Goal: Navigation & Orientation: Find specific page/section

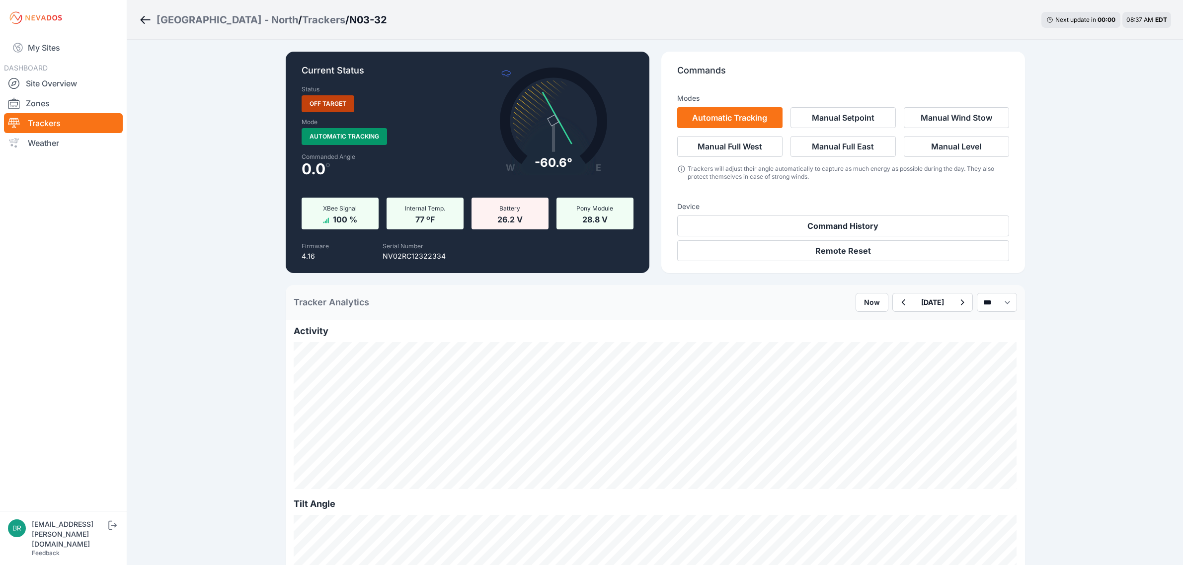
scroll to position [807, 0]
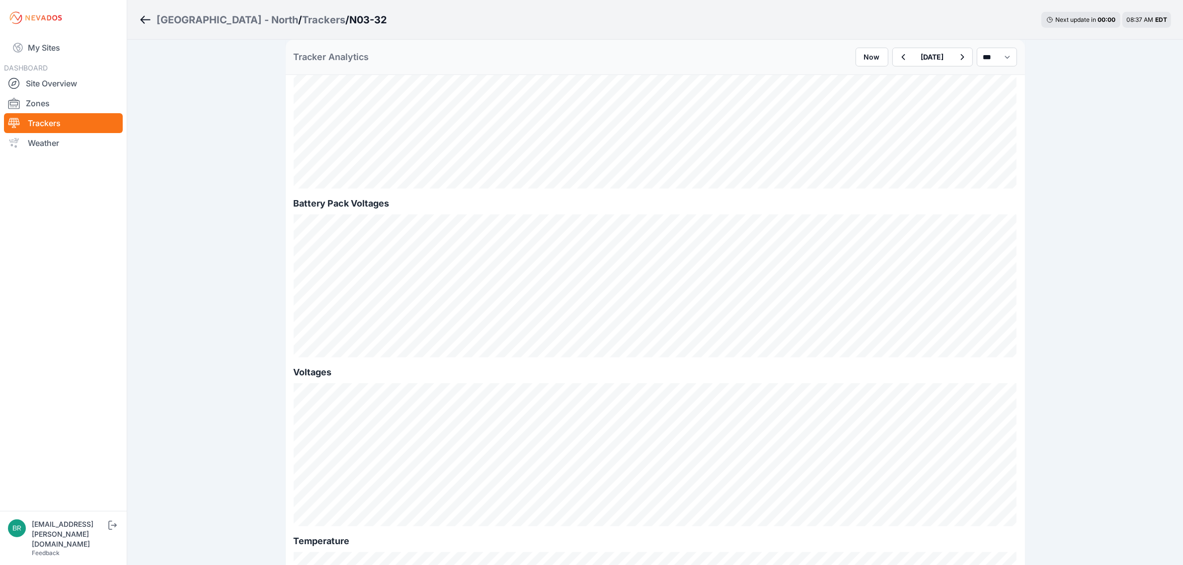
click at [87, 45] on link "My Sites" at bounding box center [63, 48] width 119 height 24
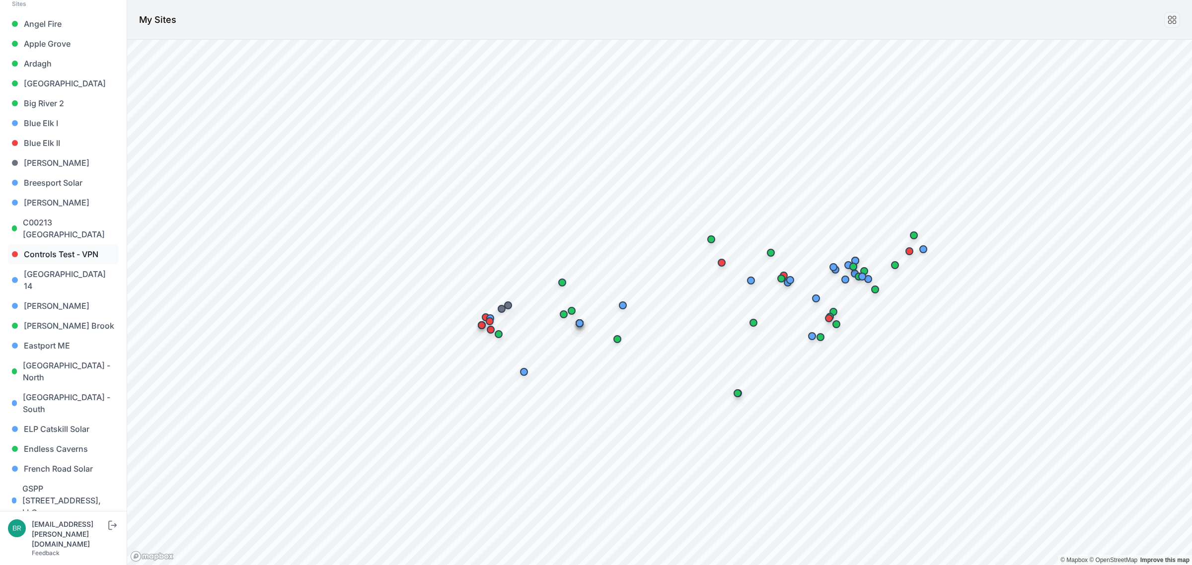
scroll to position [248, 0]
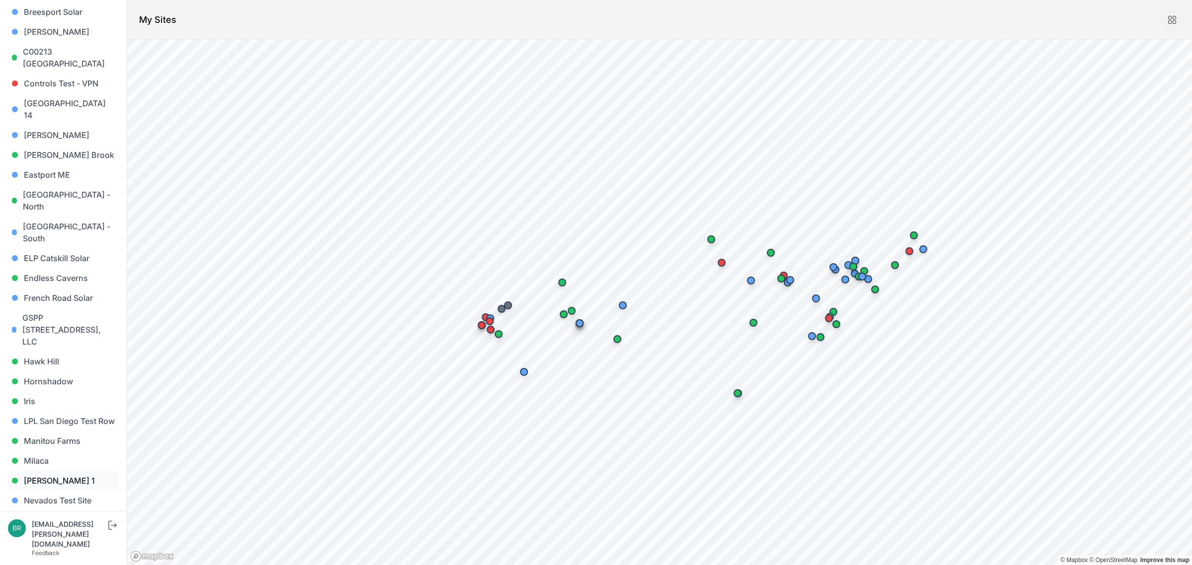
click at [66, 471] on link "[PERSON_NAME] 1" at bounding box center [63, 481] width 111 height 20
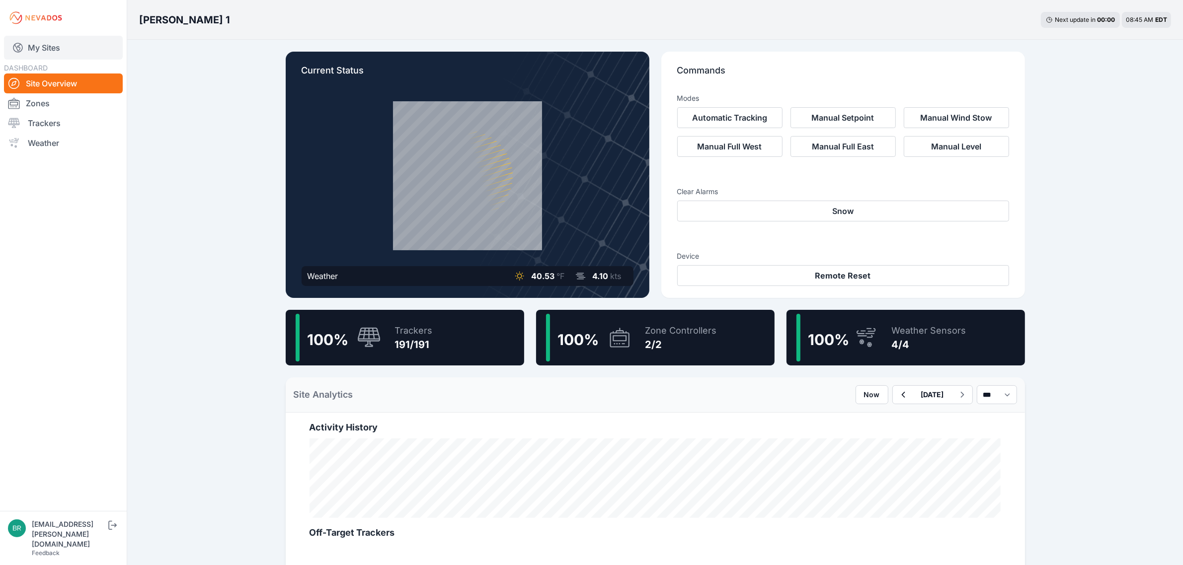
click at [66, 43] on link "My Sites" at bounding box center [63, 48] width 119 height 24
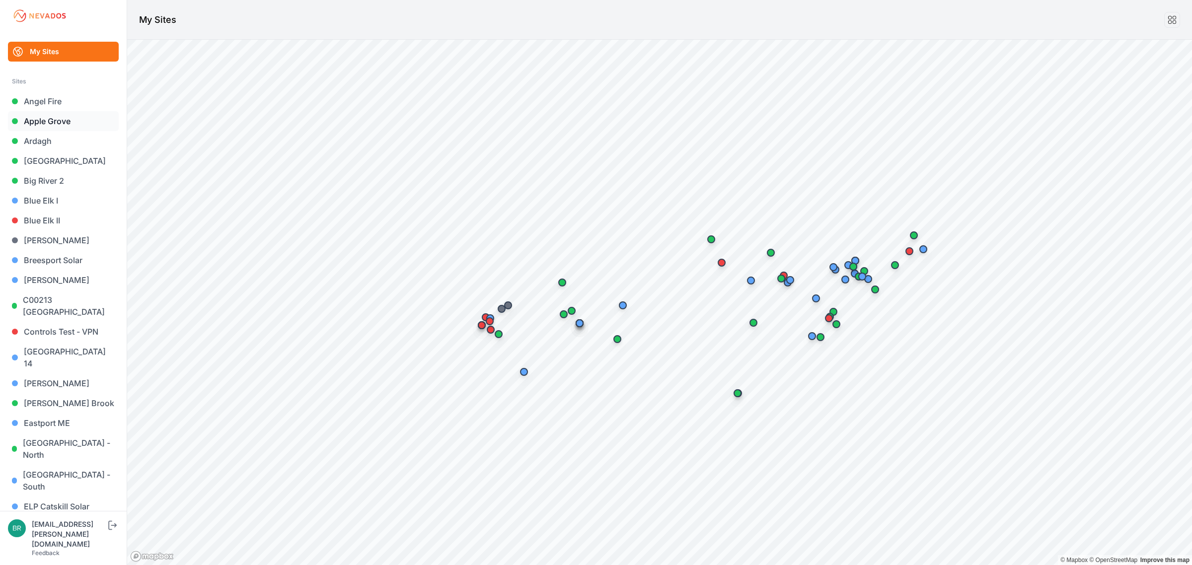
click at [64, 117] on link "Apple Grove" at bounding box center [63, 121] width 111 height 20
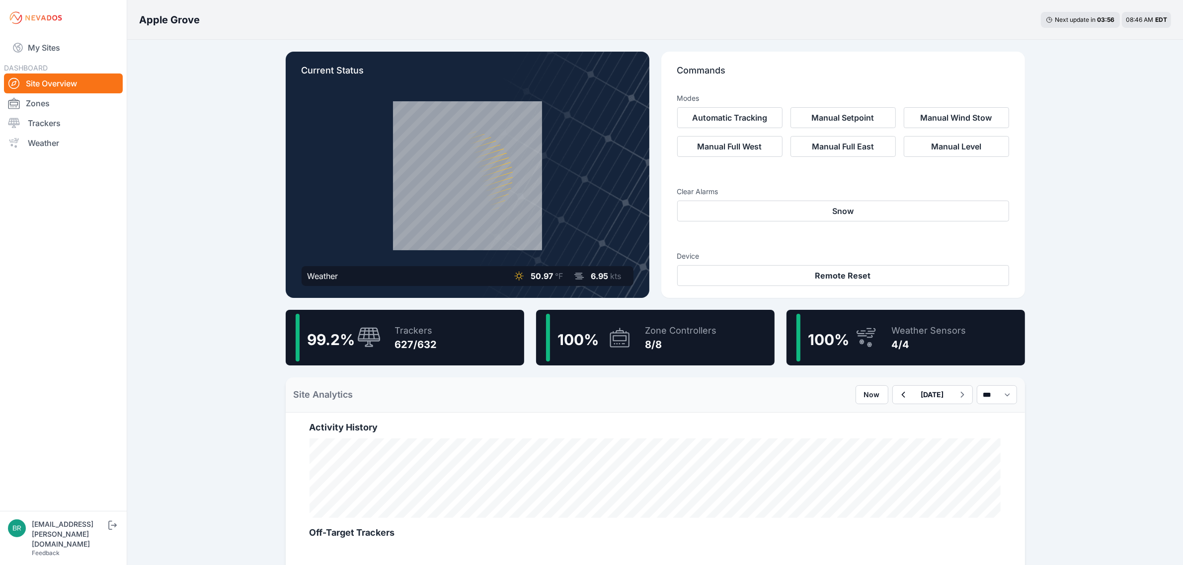
click at [367, 353] on div "99.2 %" at bounding box center [338, 338] width 85 height 48
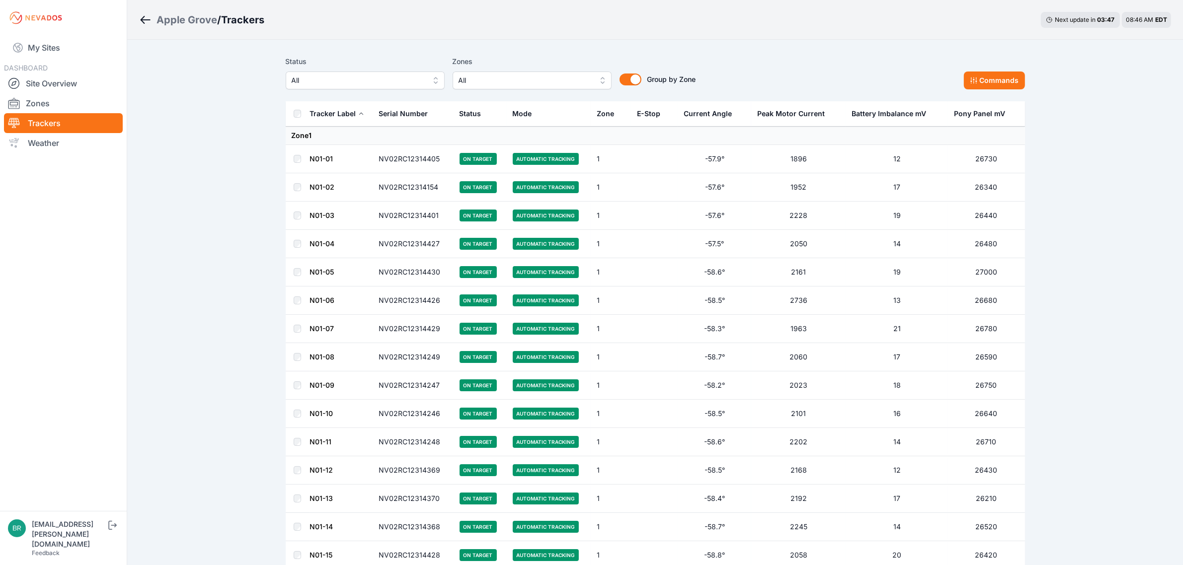
click at [336, 78] on span "All" at bounding box center [358, 81] width 133 height 12
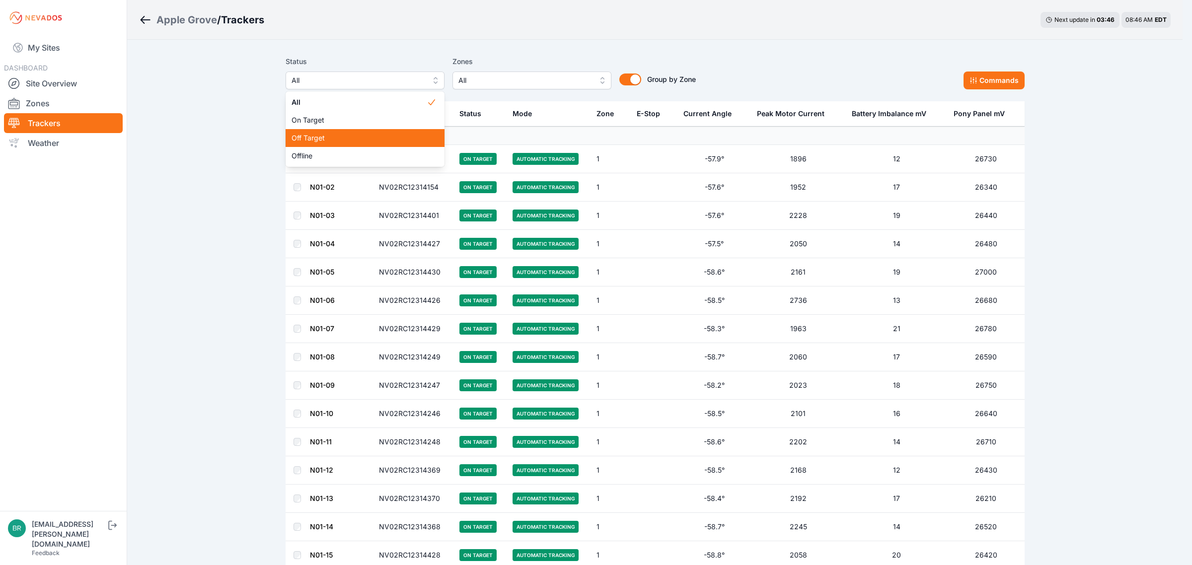
click at [315, 133] on span "Off Target" at bounding box center [359, 138] width 135 height 10
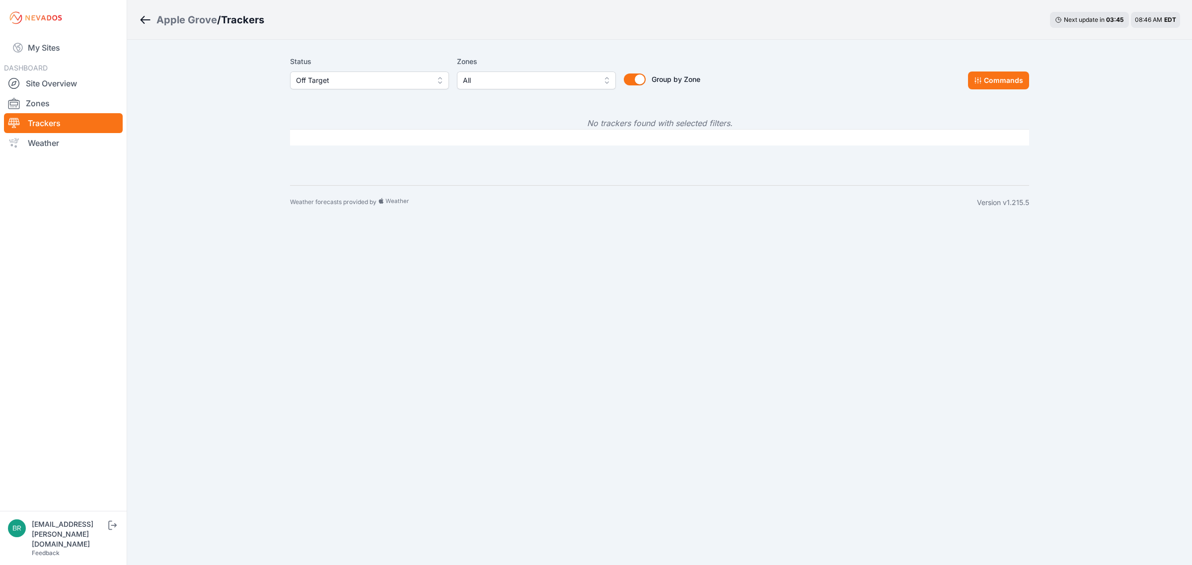
click at [387, 90] on div "Status Off Target Zones All Group by Zone Group by Zone Commands" at bounding box center [659, 77] width 739 height 50
click at [387, 83] on span "Off Target" at bounding box center [362, 81] width 133 height 12
click at [319, 153] on span "Offline" at bounding box center [363, 156] width 135 height 10
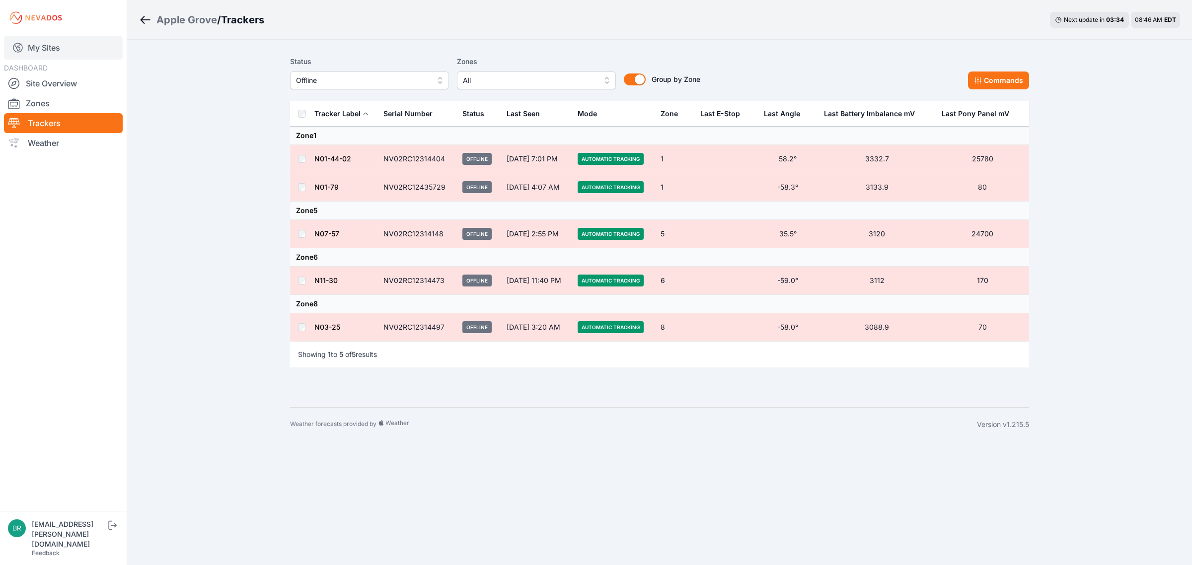
click at [69, 54] on link "My Sites" at bounding box center [63, 48] width 119 height 24
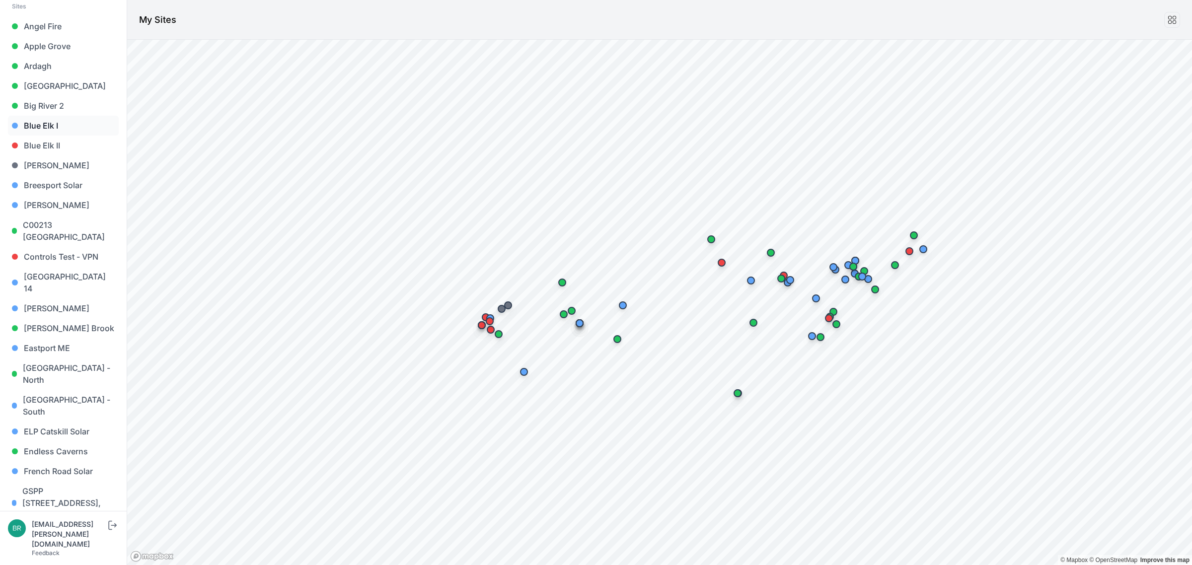
scroll to position [311, 0]
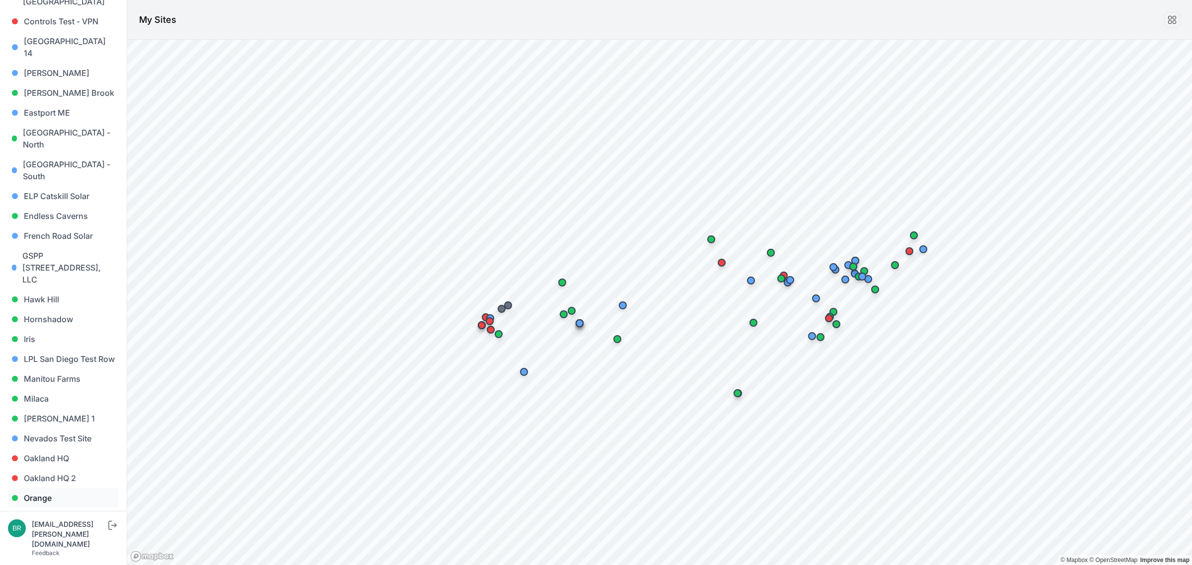
click at [46, 488] on link "Orange" at bounding box center [63, 498] width 111 height 20
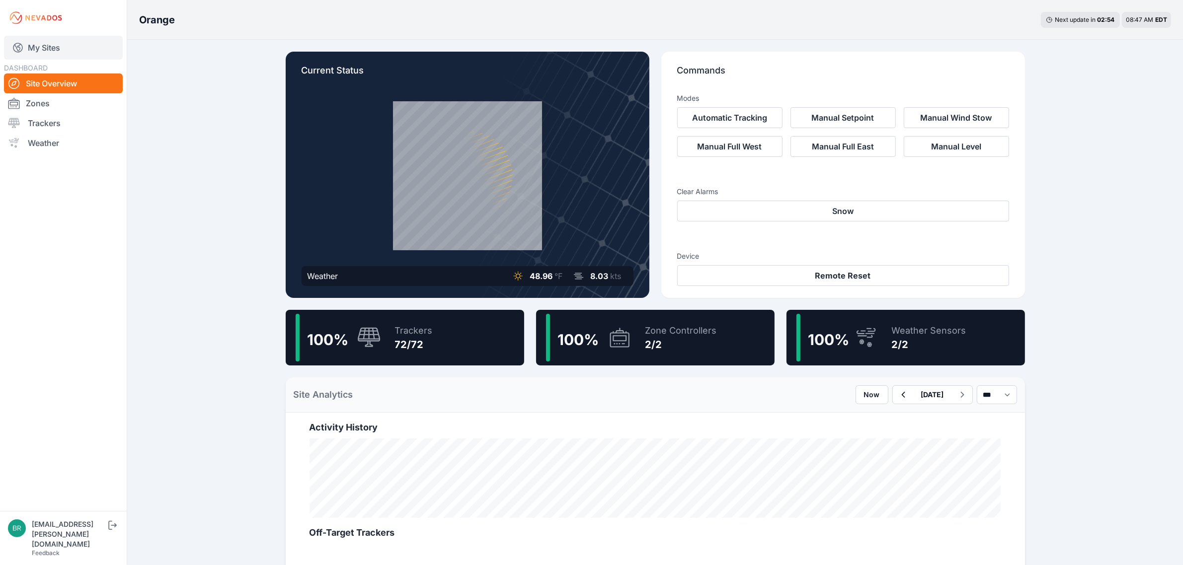
click at [80, 44] on link "My Sites" at bounding box center [63, 48] width 119 height 24
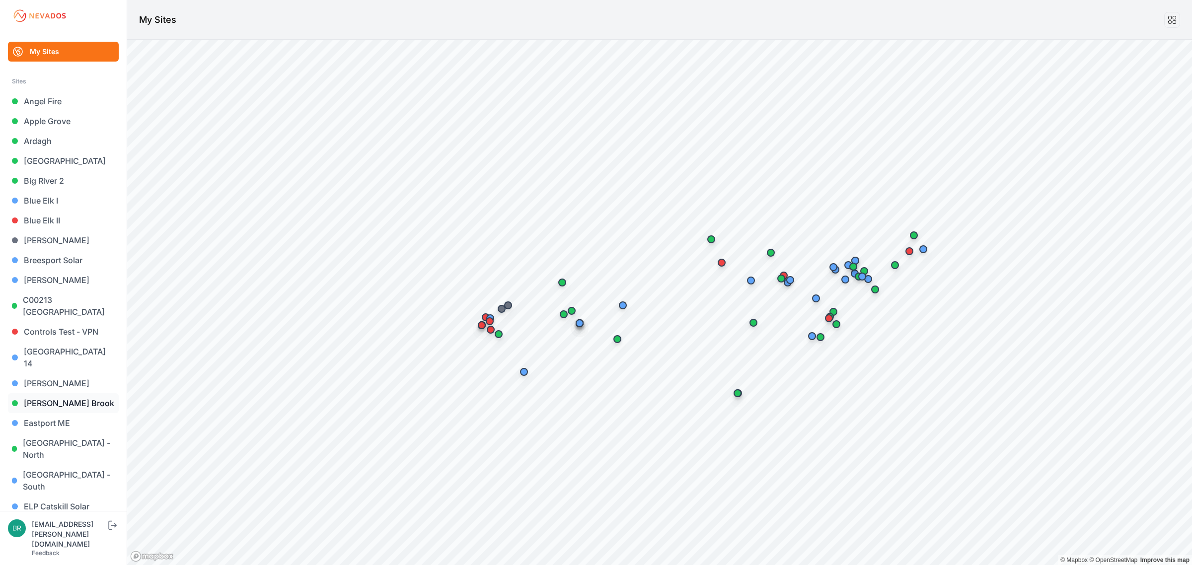
click at [61, 393] on link "Dyer Brook" at bounding box center [63, 403] width 111 height 20
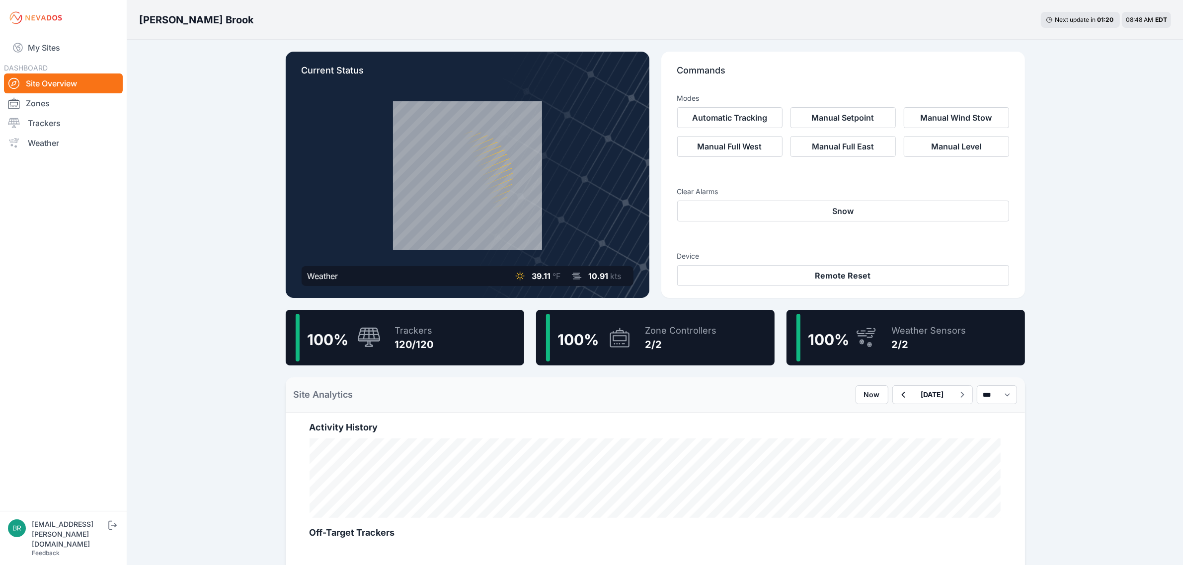
click at [193, 499] on div "Dyer Brook Next update in 01 : 20 08:48 AM EDT Current Status Weather 39.11 °F …" at bounding box center [591, 549] width 1183 height 1099
click at [55, 50] on link "My Sites" at bounding box center [63, 48] width 119 height 24
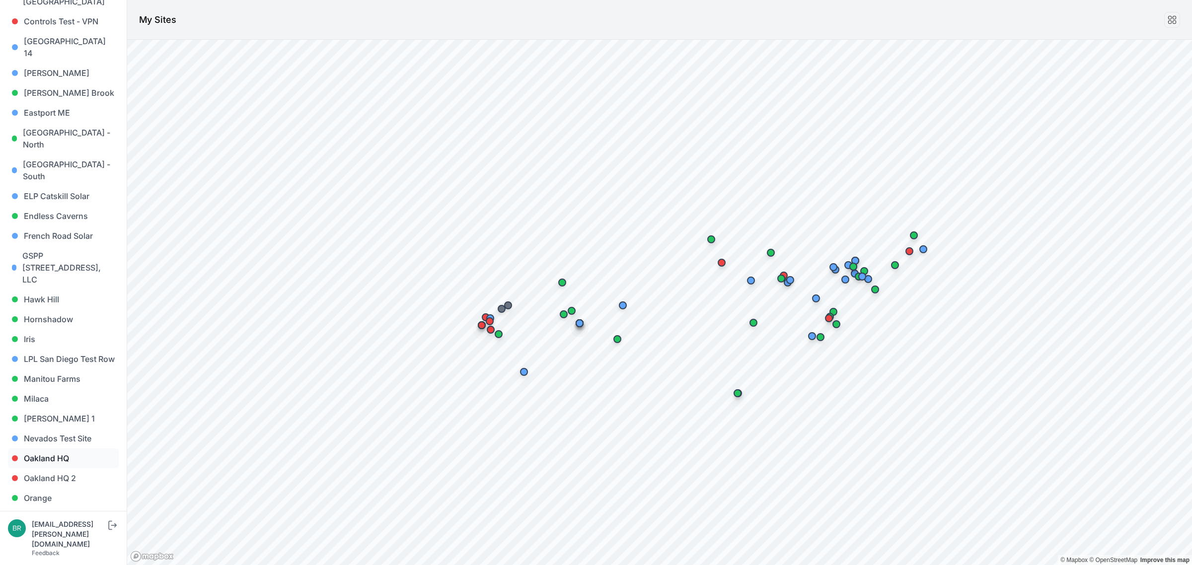
scroll to position [373, 0]
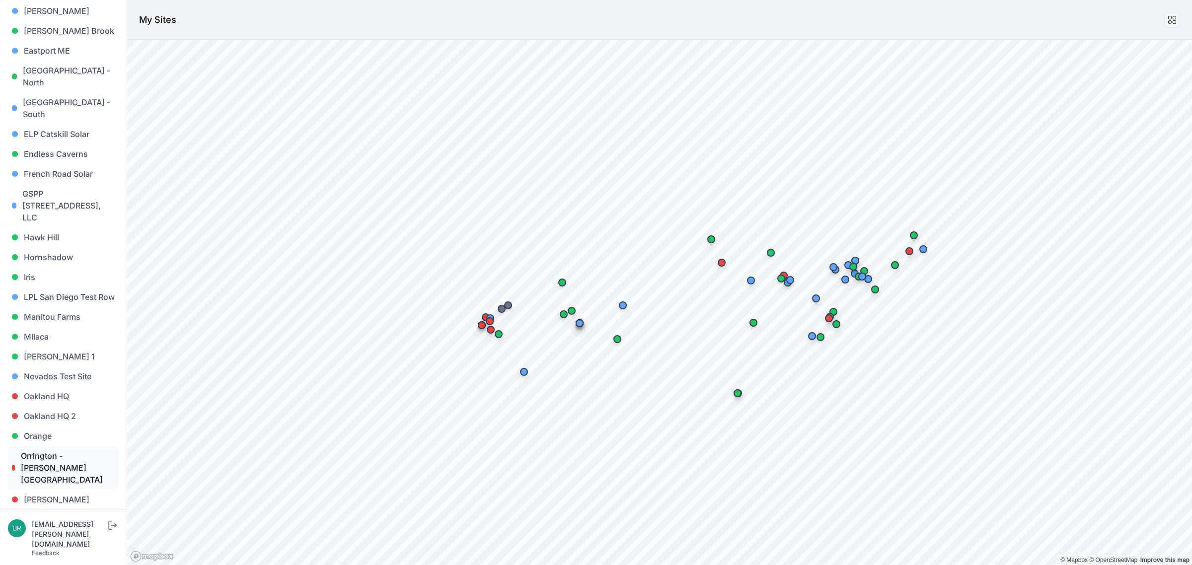
click at [71, 446] on link "Orrington - Brewer Lake" at bounding box center [63, 468] width 111 height 44
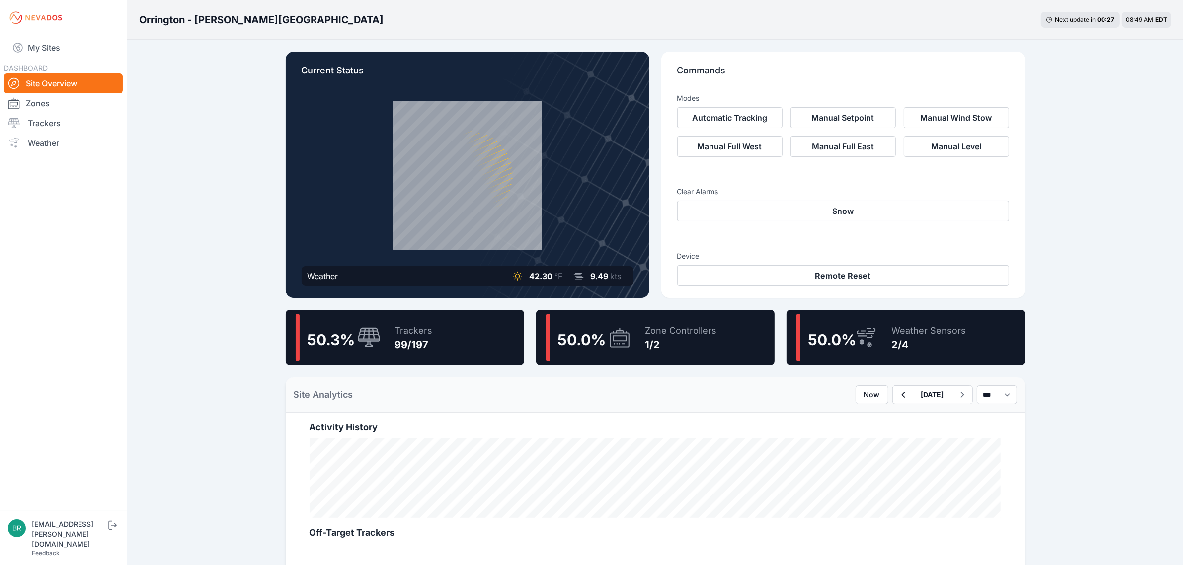
click at [614, 324] on div "50.0 %" at bounding box center [588, 338] width 85 height 48
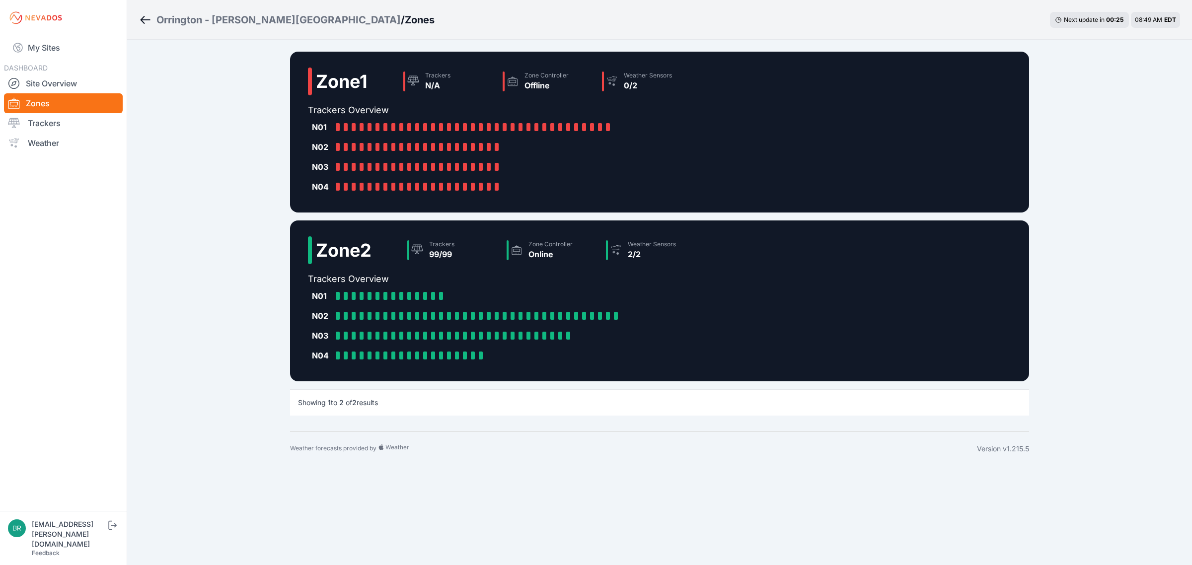
click at [229, 19] on div "Orrington - Brewer Lake" at bounding box center [279, 20] width 244 height 14
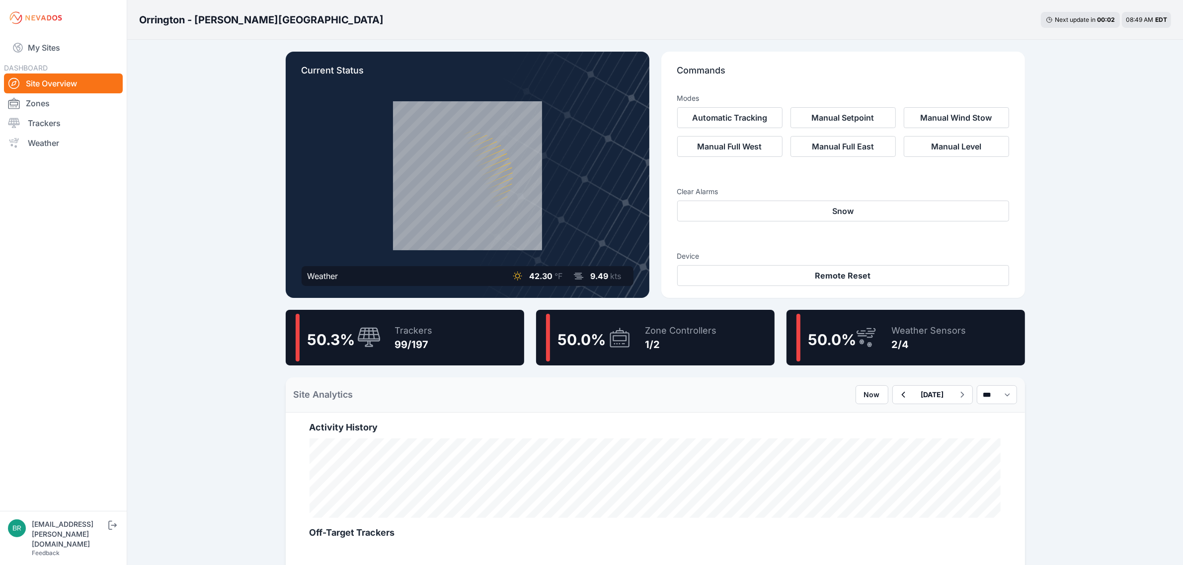
click at [67, 60] on nav "My Sites DASHBOARD Site Overview Zones Trackers Weather" at bounding box center [63, 270] width 127 height 468
click at [67, 46] on link "My Sites" at bounding box center [63, 48] width 119 height 24
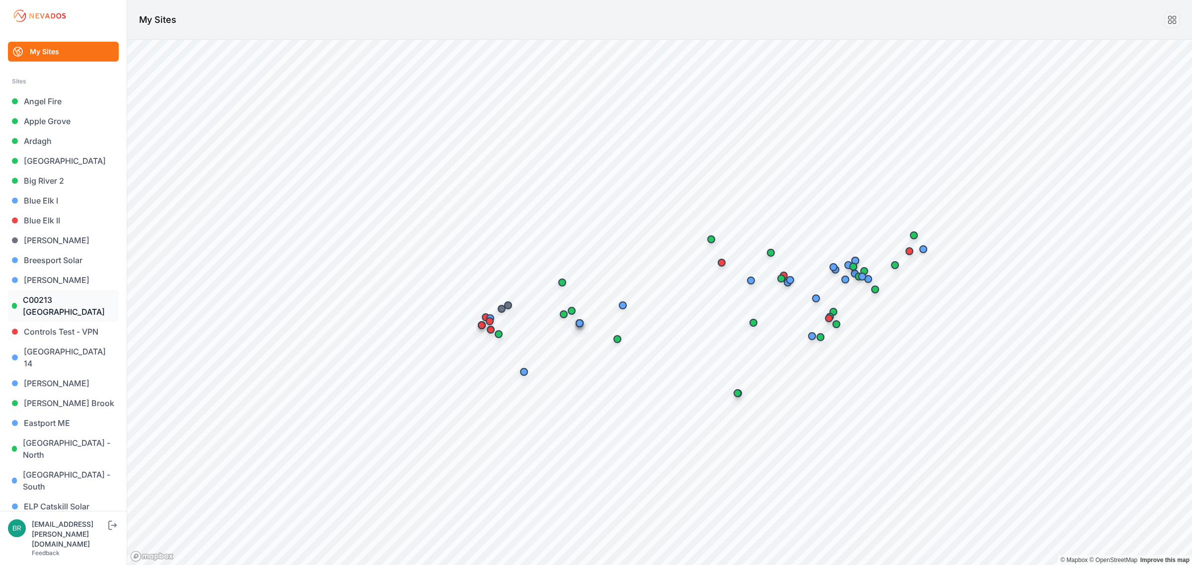
click at [65, 298] on link "C00213 ME Dayton South St" at bounding box center [63, 306] width 111 height 32
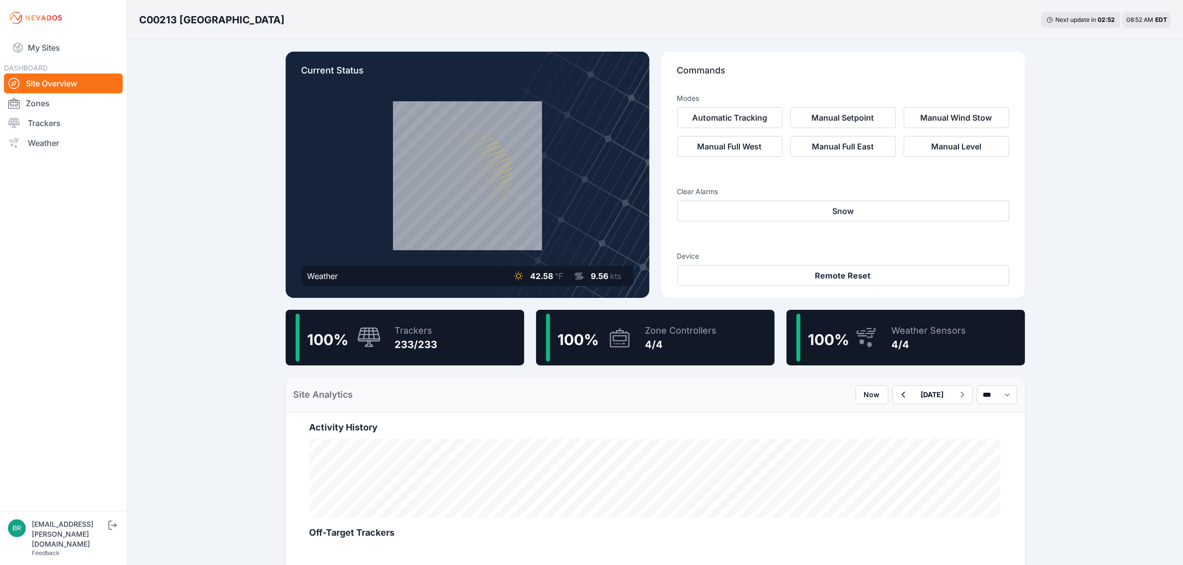
click at [38, 247] on nav "My Sites DASHBOARD Site Overview Zones Trackers Weather" at bounding box center [63, 270] width 127 height 468
click at [70, 45] on link "My Sites" at bounding box center [63, 48] width 119 height 24
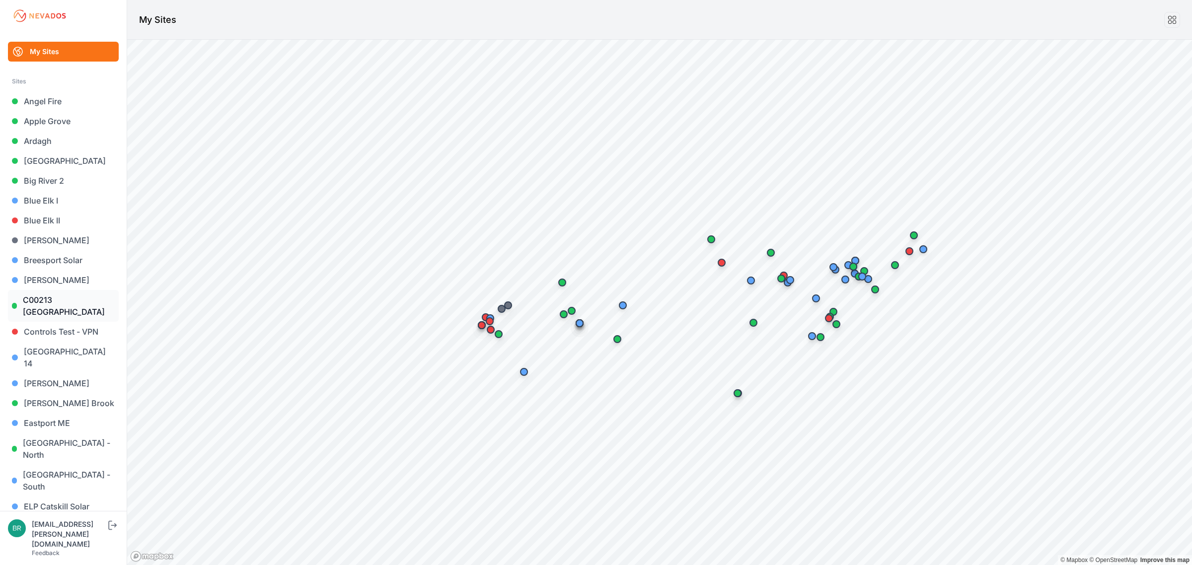
click at [79, 309] on link "C00213 ME Dayton South St" at bounding box center [63, 306] width 111 height 32
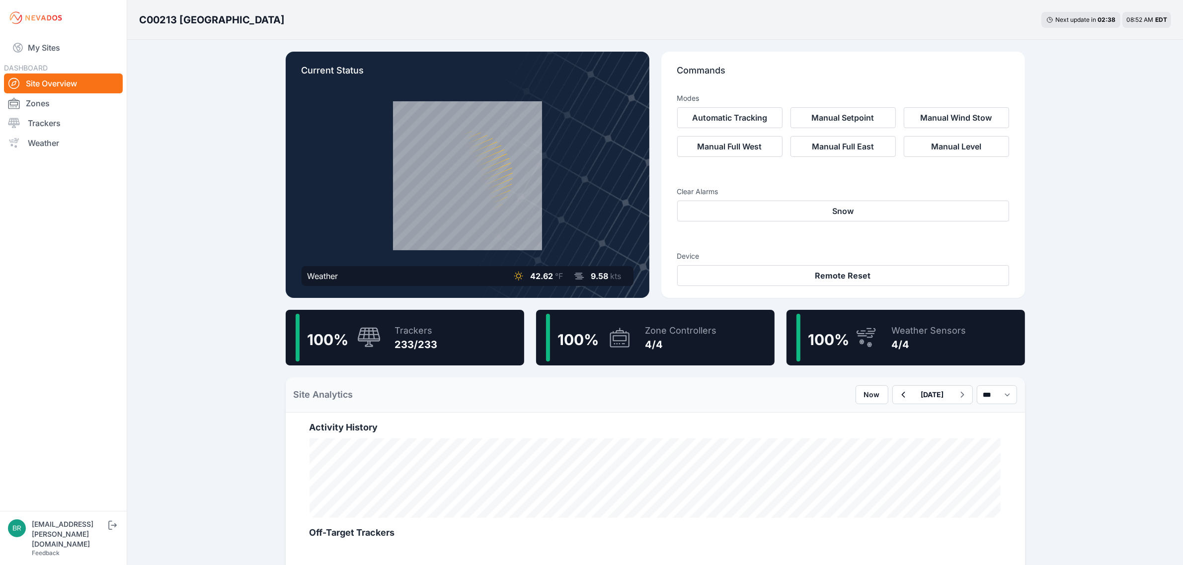
click at [416, 336] on div "Trackers" at bounding box center [416, 331] width 43 height 14
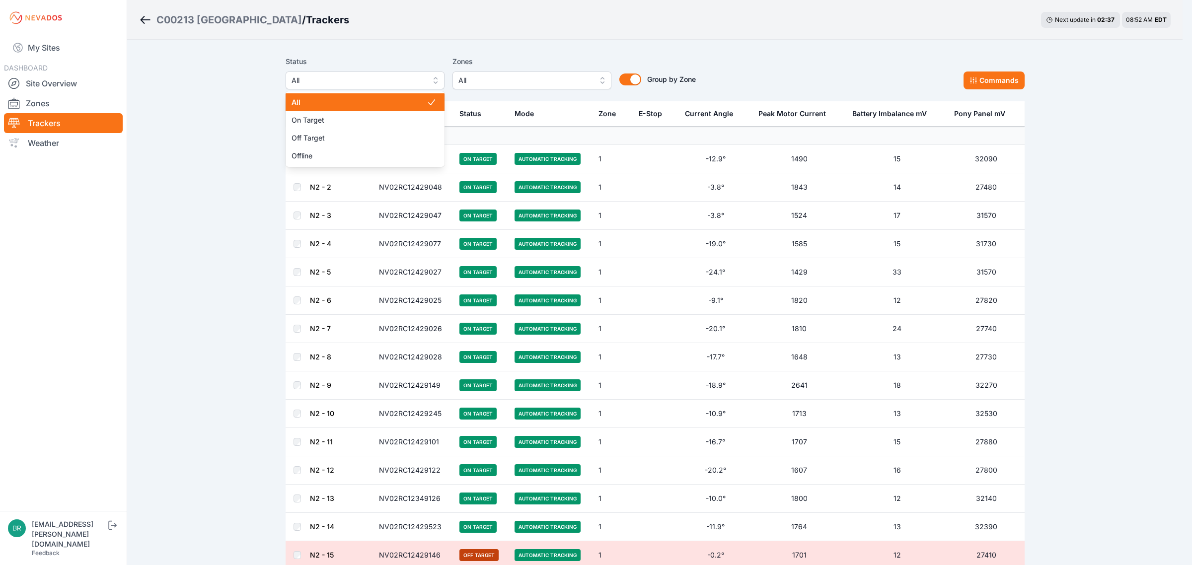
click at [353, 85] on span "All" at bounding box center [358, 81] width 133 height 12
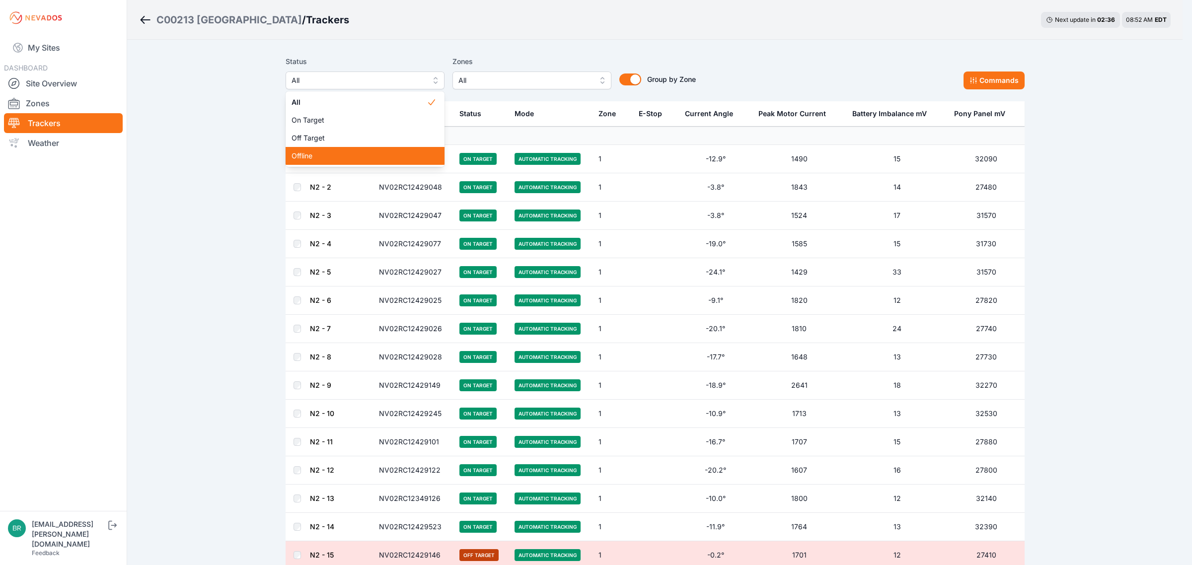
click at [331, 157] on span "Offline" at bounding box center [359, 156] width 135 height 10
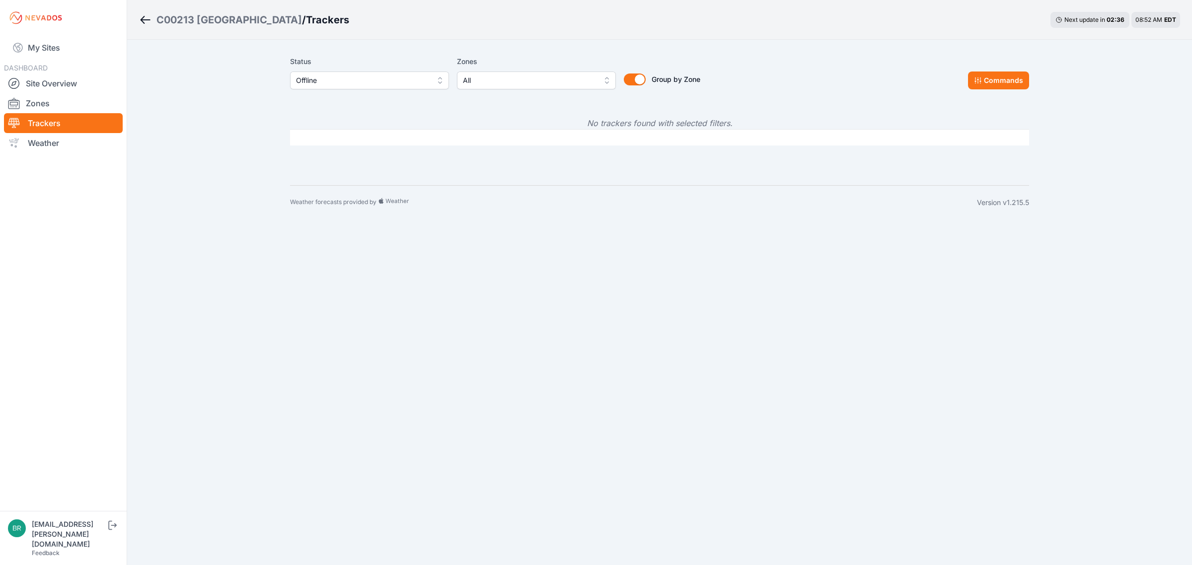
click at [338, 78] on span "Offline" at bounding box center [362, 81] width 133 height 12
click at [334, 133] on span "Off Target" at bounding box center [363, 138] width 135 height 10
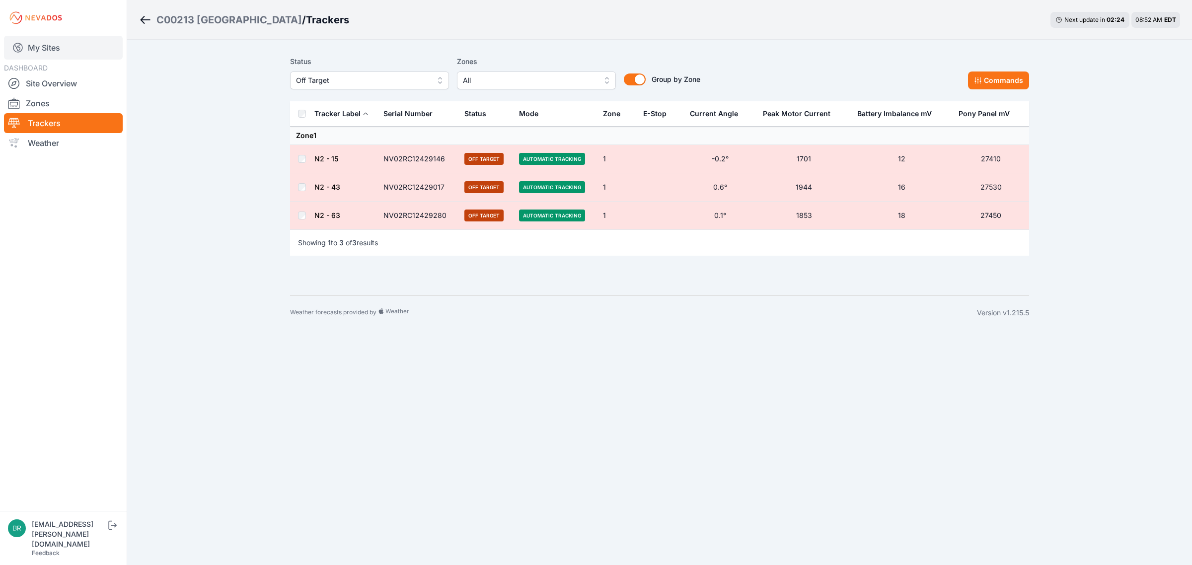
click at [43, 50] on link "My Sites" at bounding box center [63, 48] width 119 height 24
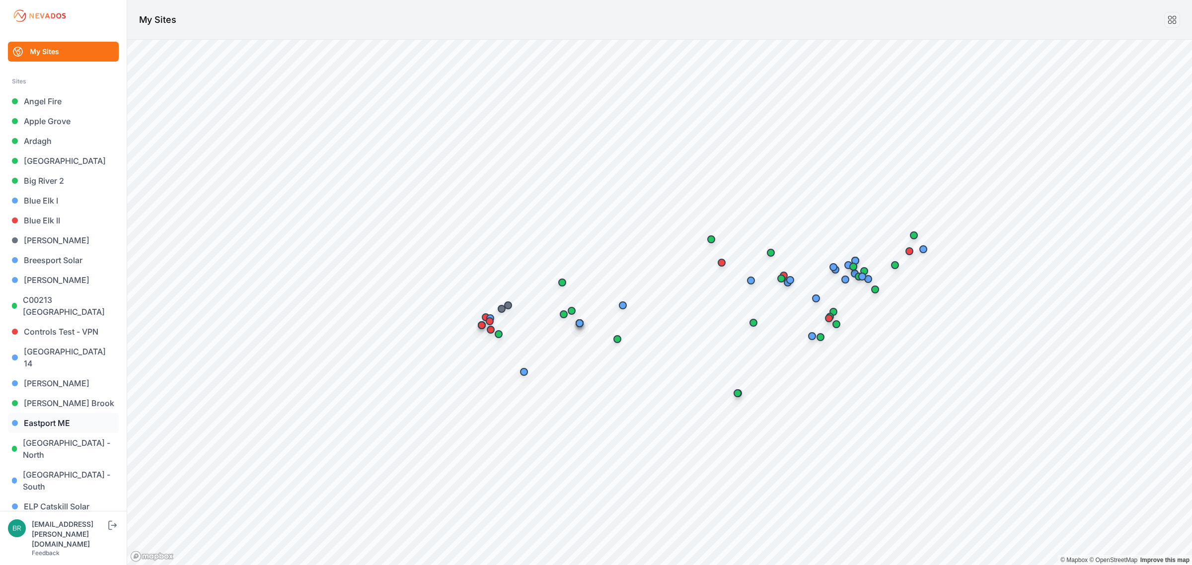
click at [64, 413] on link "Eastport ME" at bounding box center [63, 423] width 111 height 20
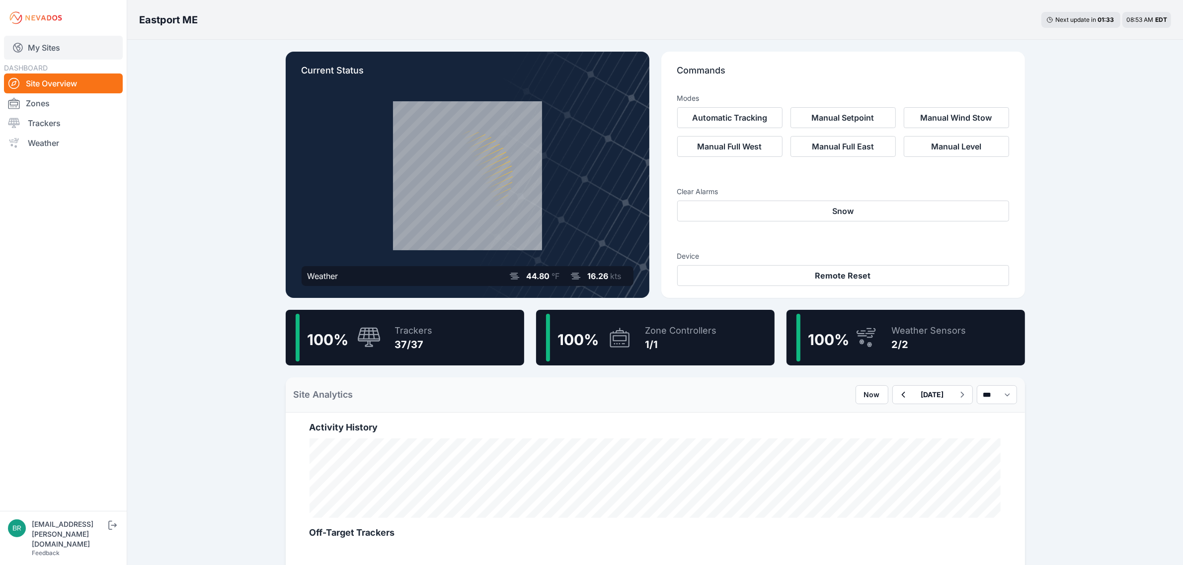
click at [90, 37] on link "My Sites" at bounding box center [63, 48] width 119 height 24
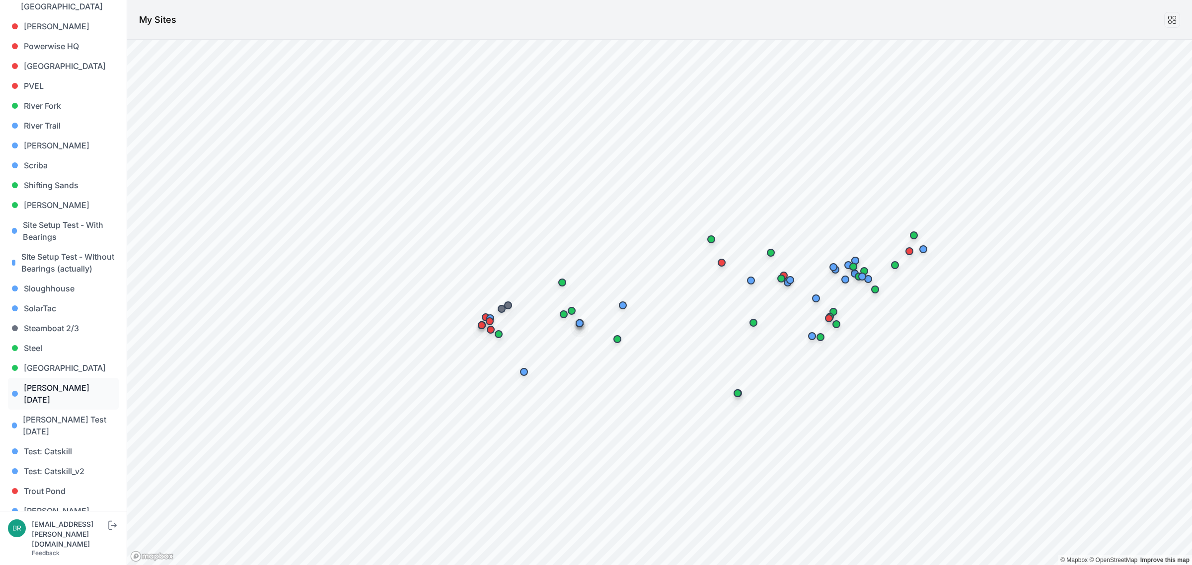
scroll to position [847, 0]
click at [51, 540] on link "Wolcott Hill" at bounding box center [63, 556] width 111 height 32
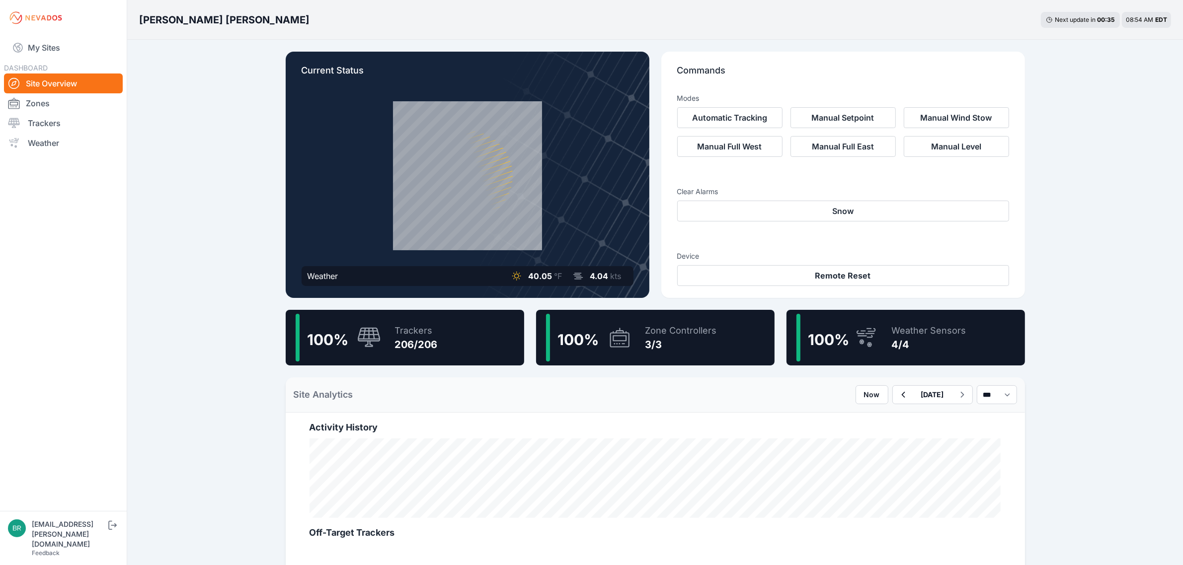
click at [400, 338] on div "206/206" at bounding box center [416, 345] width 43 height 14
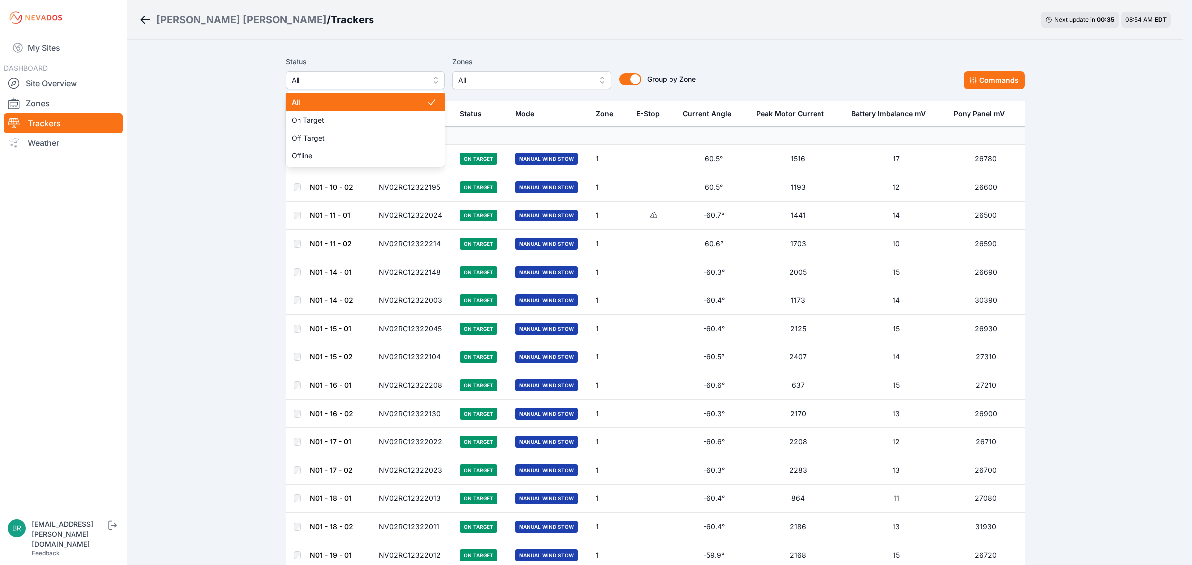
click at [358, 75] on span "All" at bounding box center [358, 81] width 133 height 12
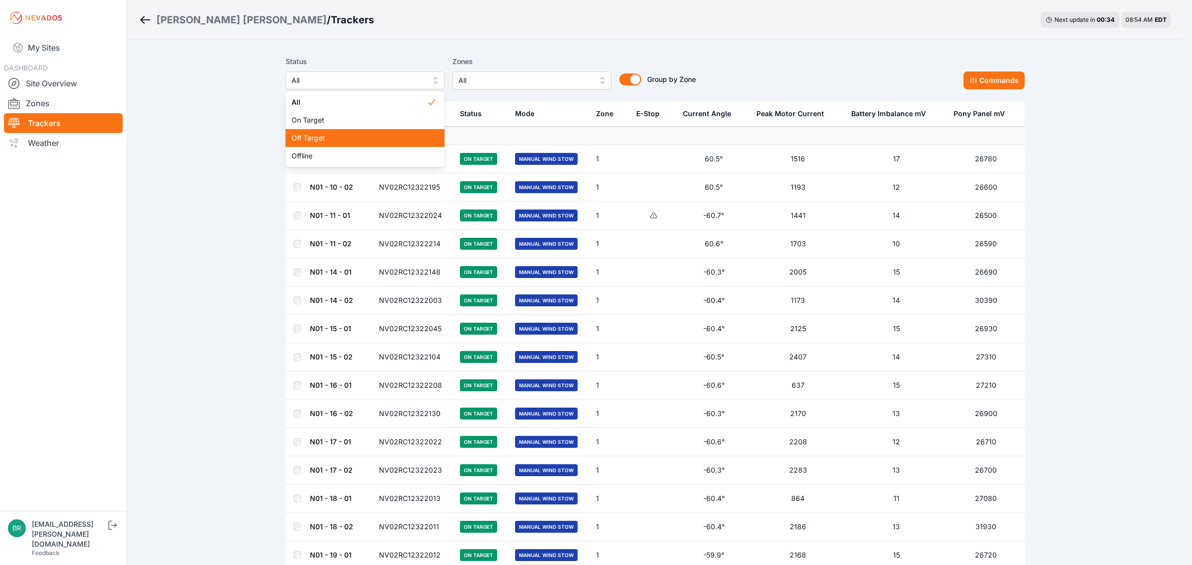
click at [342, 133] on span "Off Target" at bounding box center [359, 138] width 135 height 10
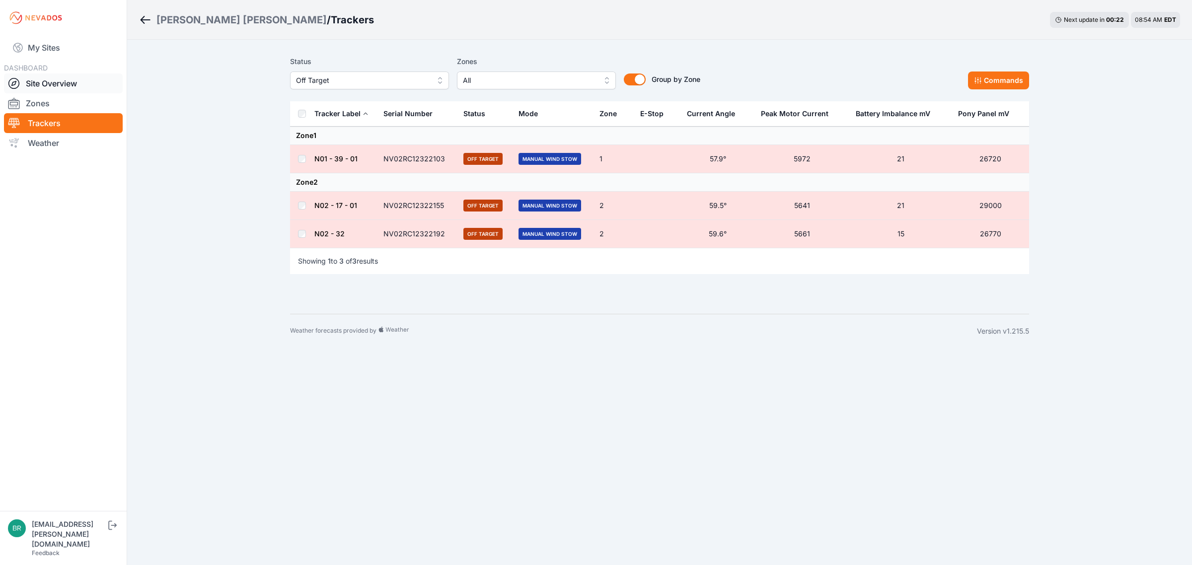
click at [58, 83] on link "Site Overview" at bounding box center [63, 84] width 119 height 20
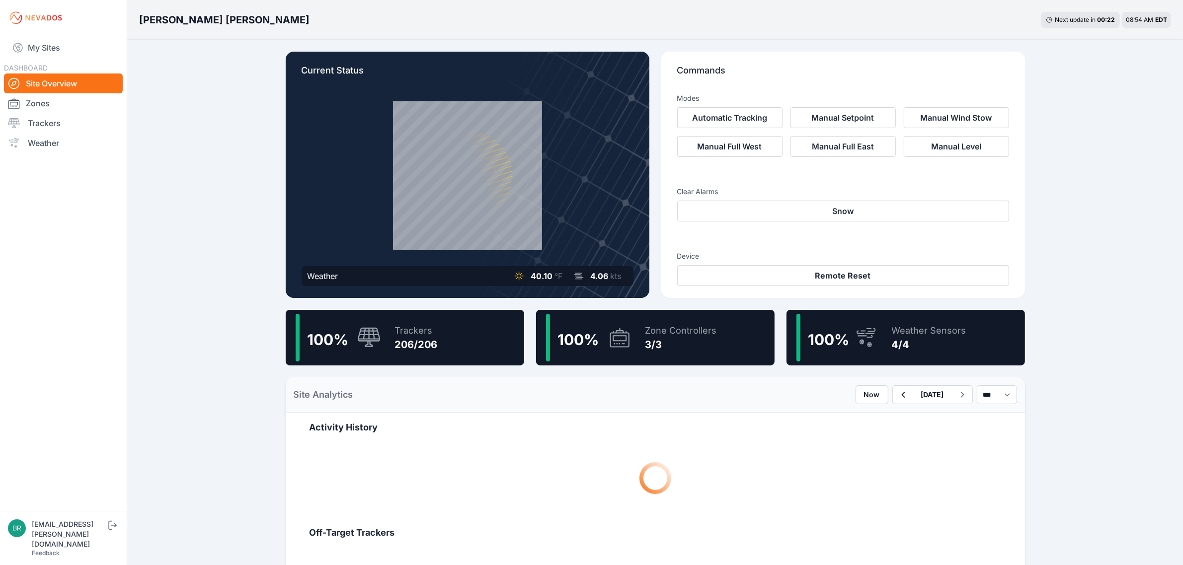
click at [63, 31] on div "My Sites DASHBOARD Site Overview Zones Trackers Weather" at bounding box center [63, 255] width 127 height 511
click at [61, 41] on link "My Sites" at bounding box center [63, 48] width 119 height 24
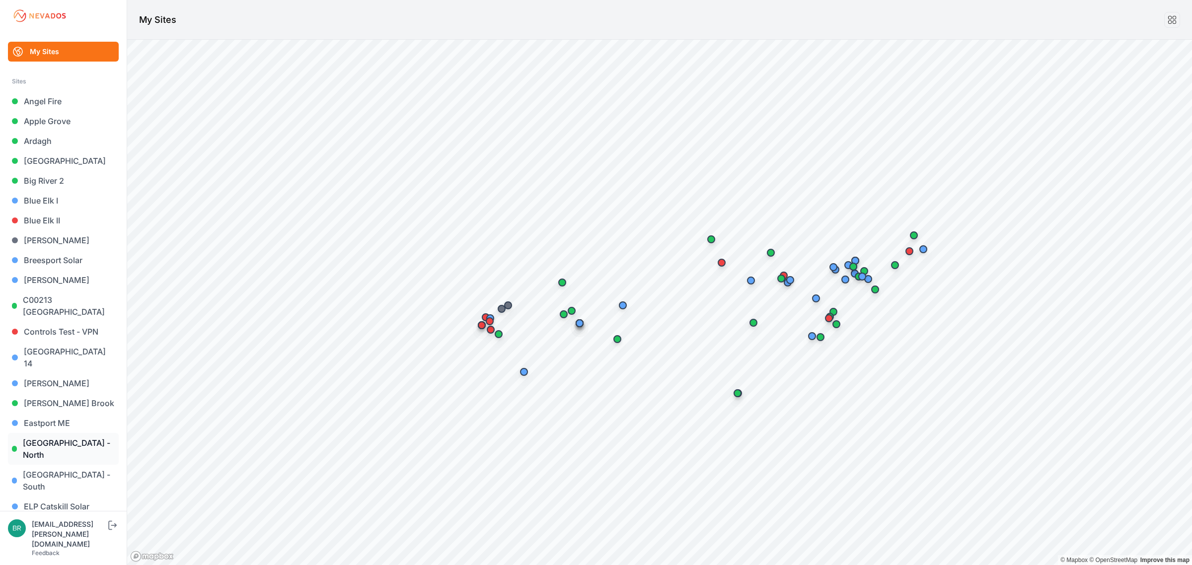
click at [79, 433] on link "[GEOGRAPHIC_DATA] - North" at bounding box center [63, 449] width 111 height 32
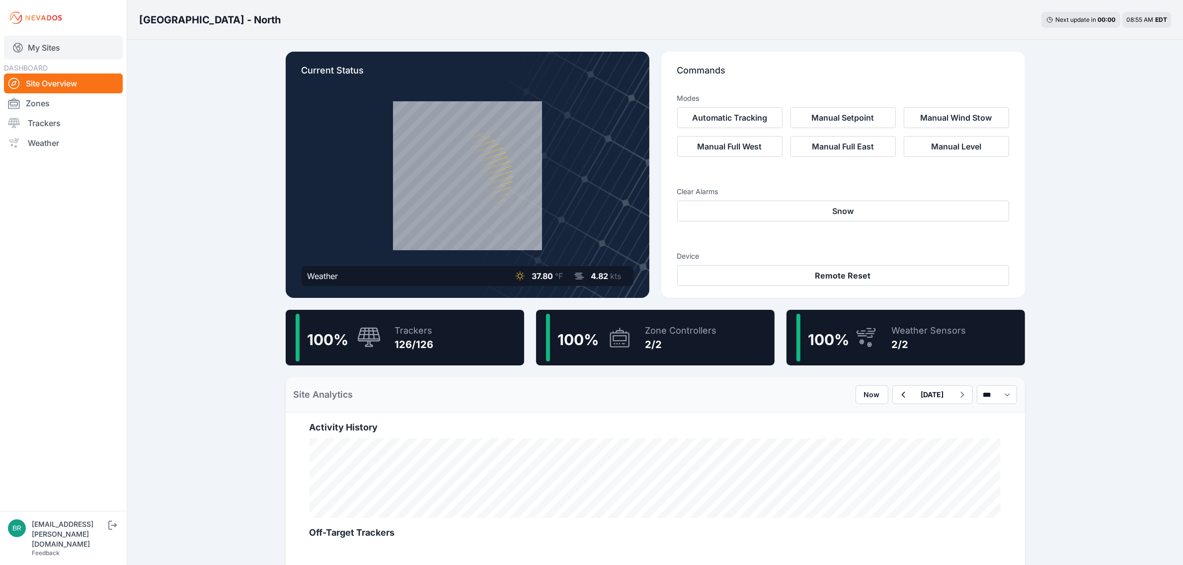
click at [102, 58] on link "My Sites" at bounding box center [63, 48] width 119 height 24
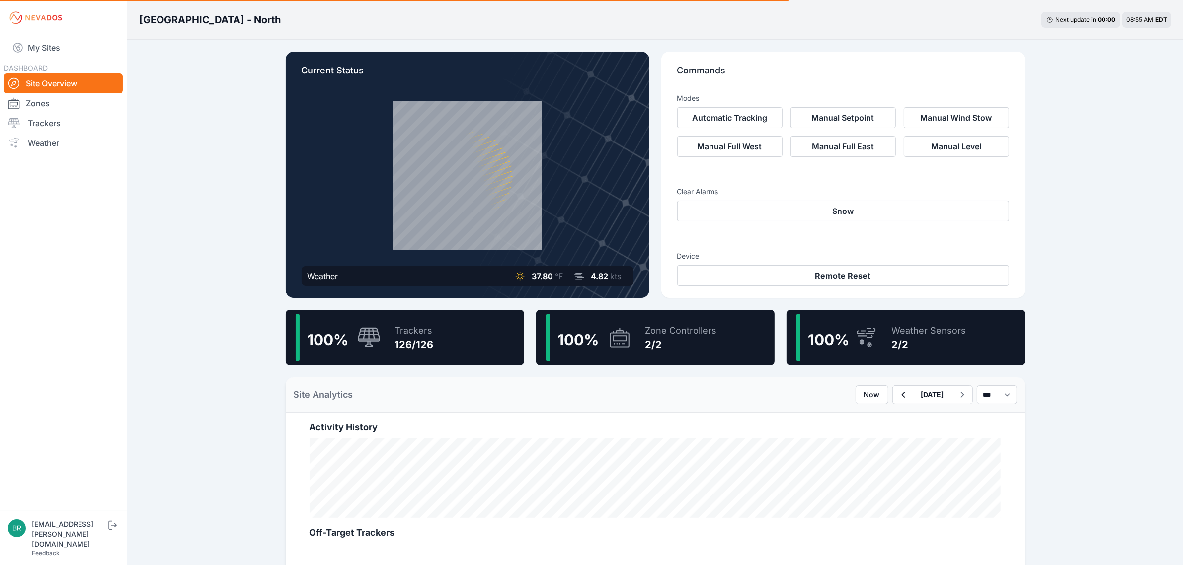
click at [393, 321] on div "Trackers 126/126" at bounding box center [409, 338] width 49 height 48
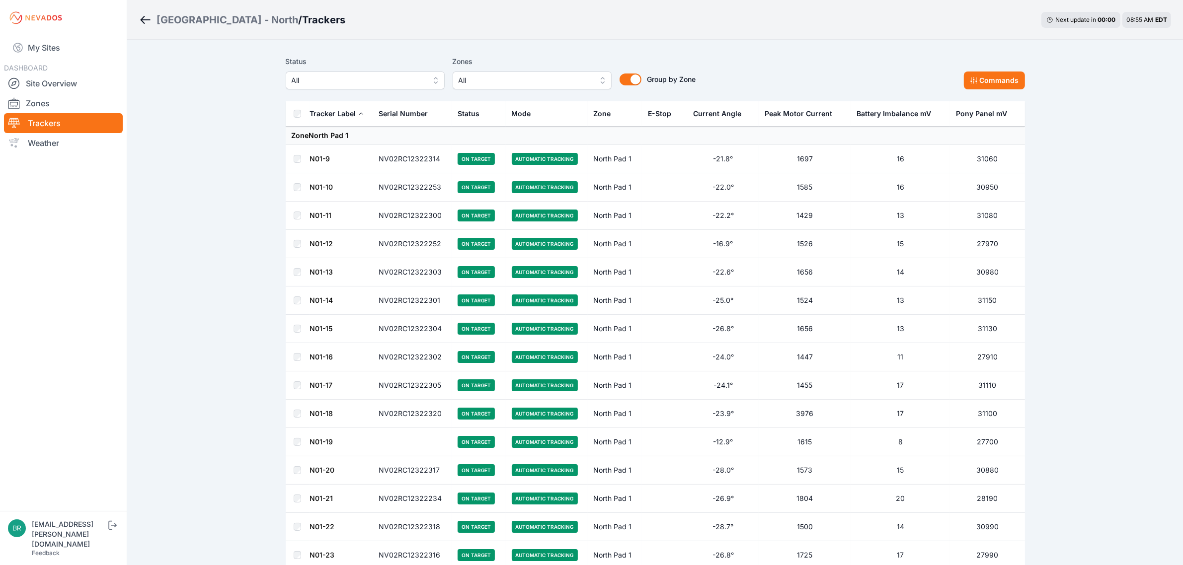
click at [357, 81] on span "All" at bounding box center [358, 81] width 133 height 12
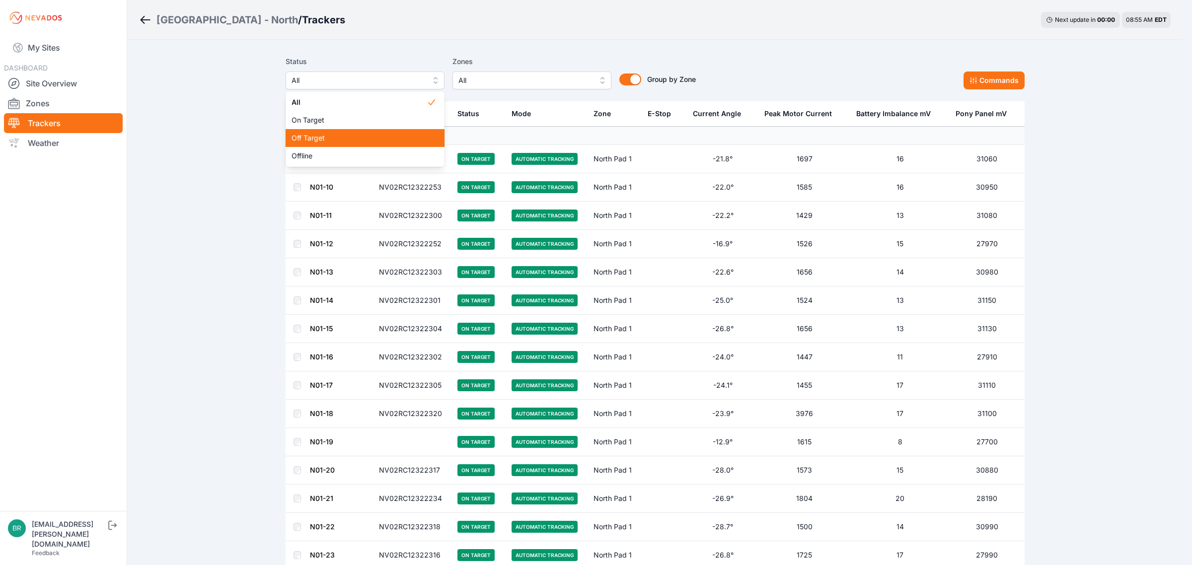
click at [322, 145] on div "Off Target" at bounding box center [365, 138] width 159 height 18
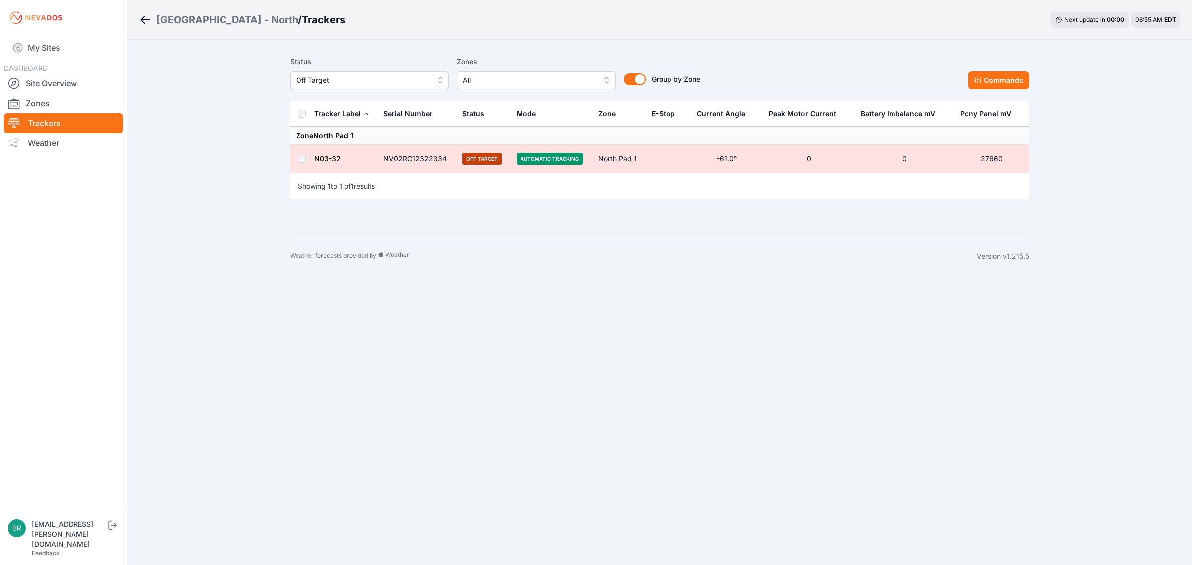
click at [345, 85] on span "Off Target" at bounding box center [362, 81] width 133 height 12
click at [314, 158] on span "Offline" at bounding box center [363, 156] width 135 height 10
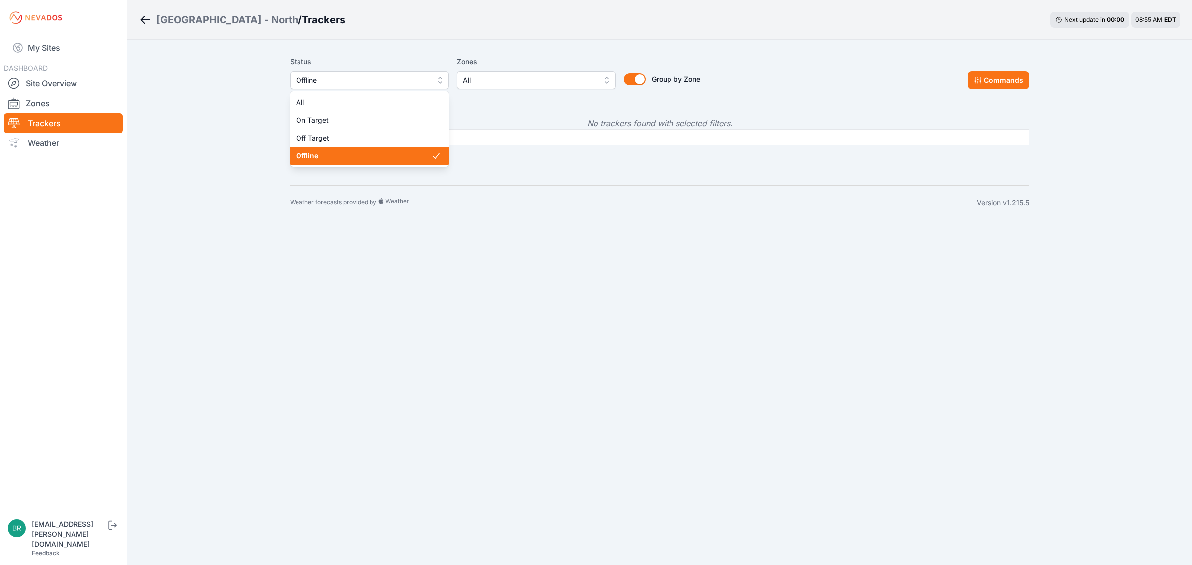
click at [349, 72] on button "Offline" at bounding box center [369, 81] width 159 height 18
click at [351, 139] on span "Off Target" at bounding box center [363, 138] width 135 height 10
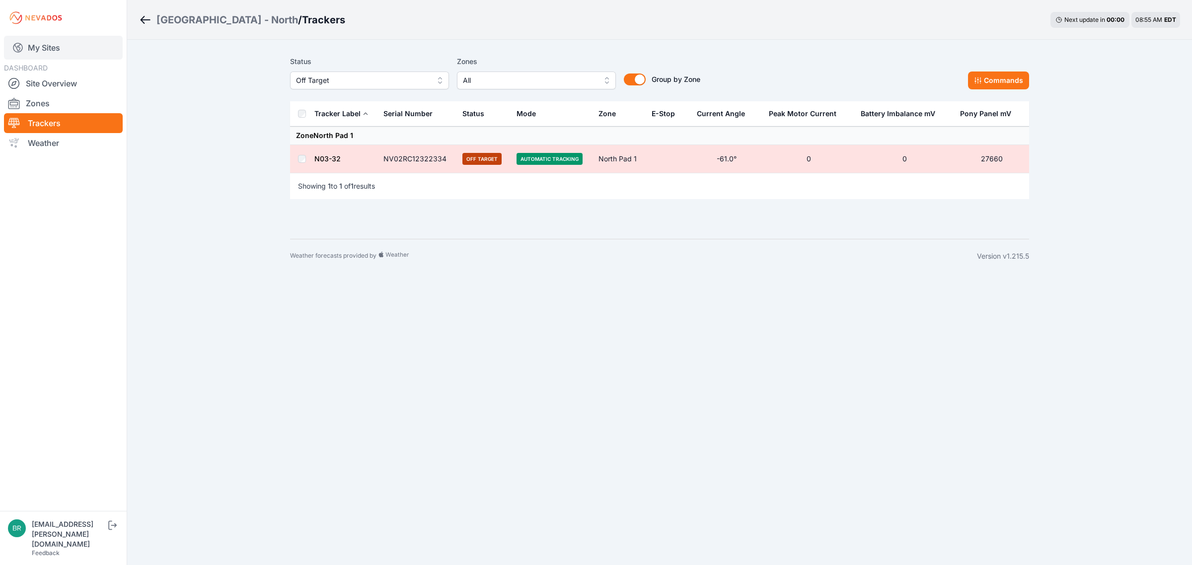
click at [54, 40] on link "My Sites" at bounding box center [63, 48] width 119 height 24
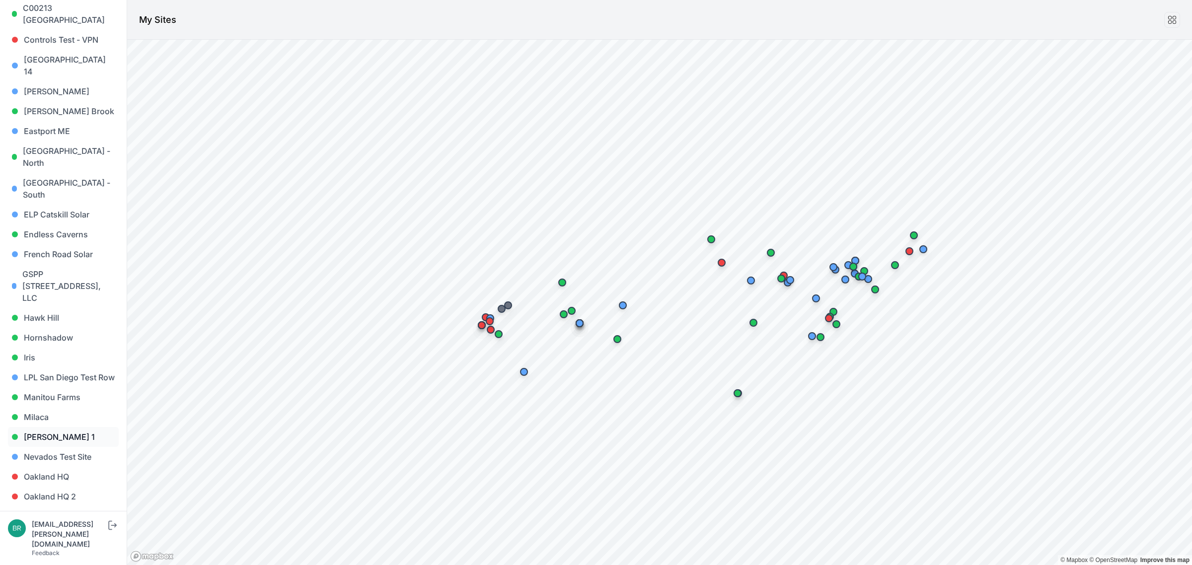
scroll to position [311, 0]
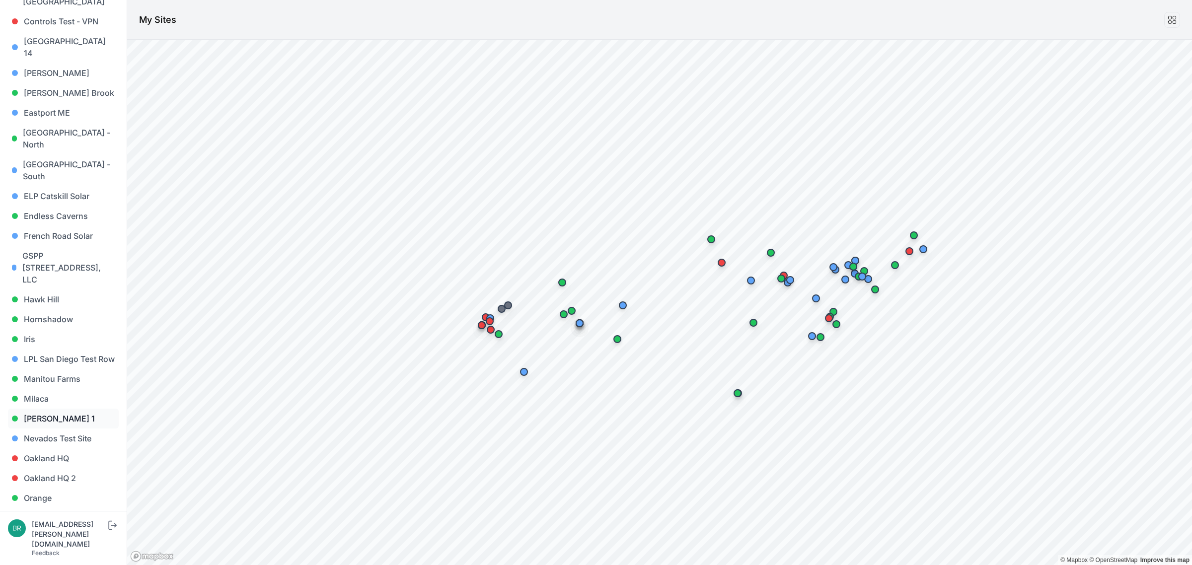
click at [57, 409] on link "Montgomery 1" at bounding box center [63, 419] width 111 height 20
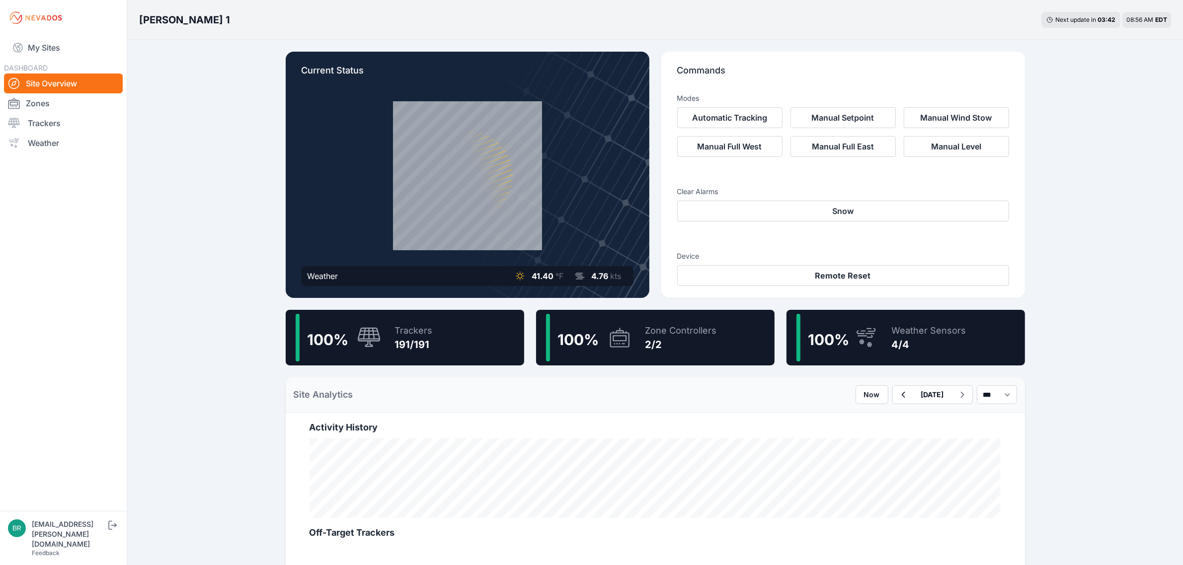
click at [421, 328] on div "Trackers" at bounding box center [414, 331] width 38 height 14
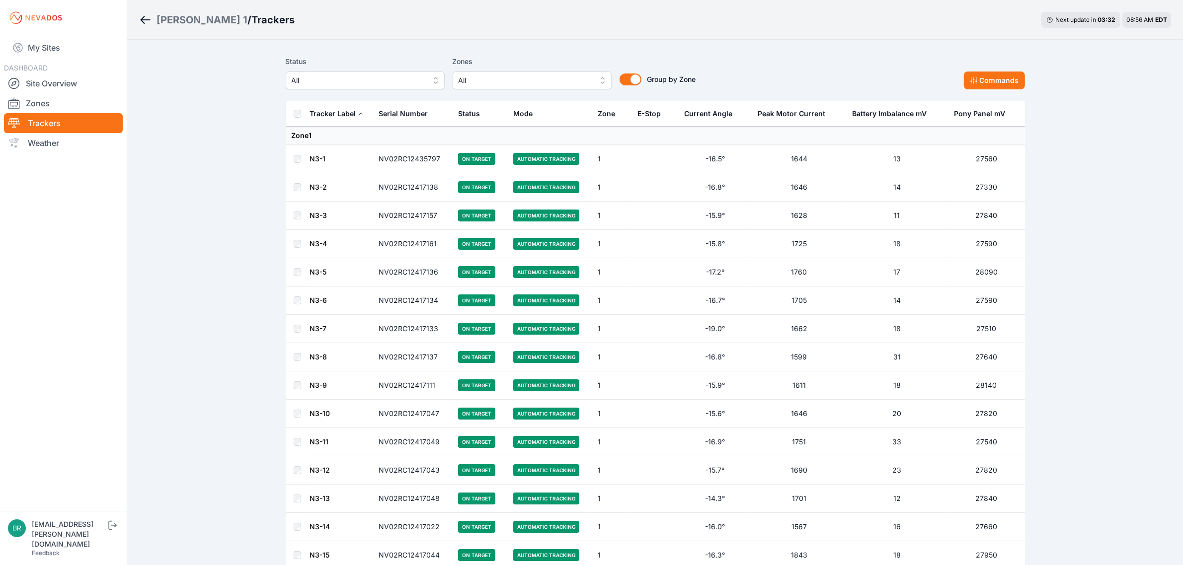
click at [301, 76] on span "All" at bounding box center [358, 81] width 133 height 12
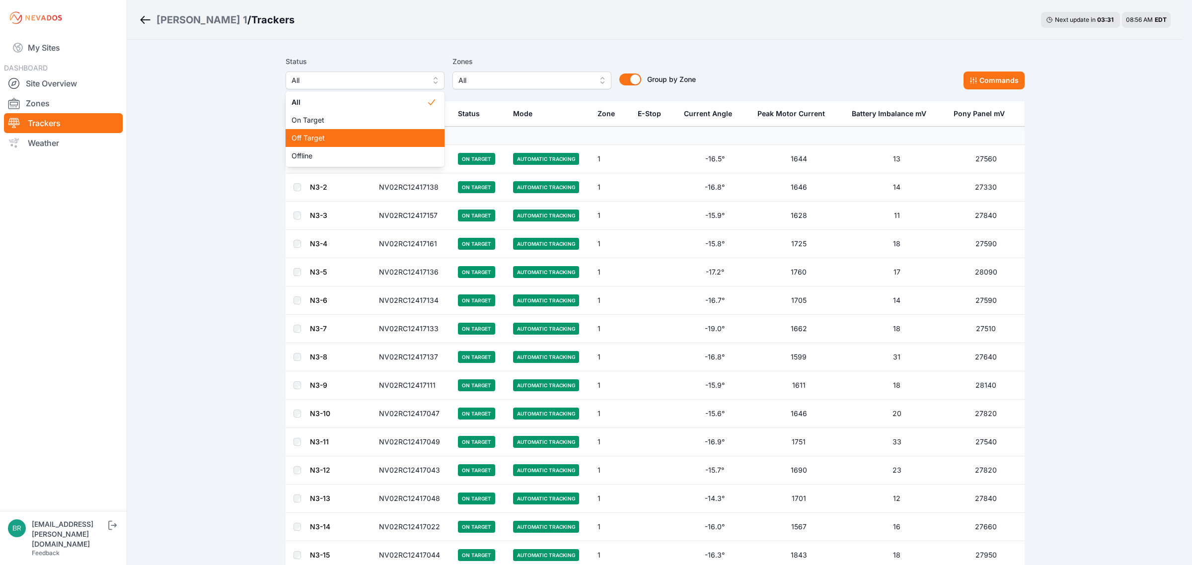
click at [305, 137] on span "Off Target" at bounding box center [359, 138] width 135 height 10
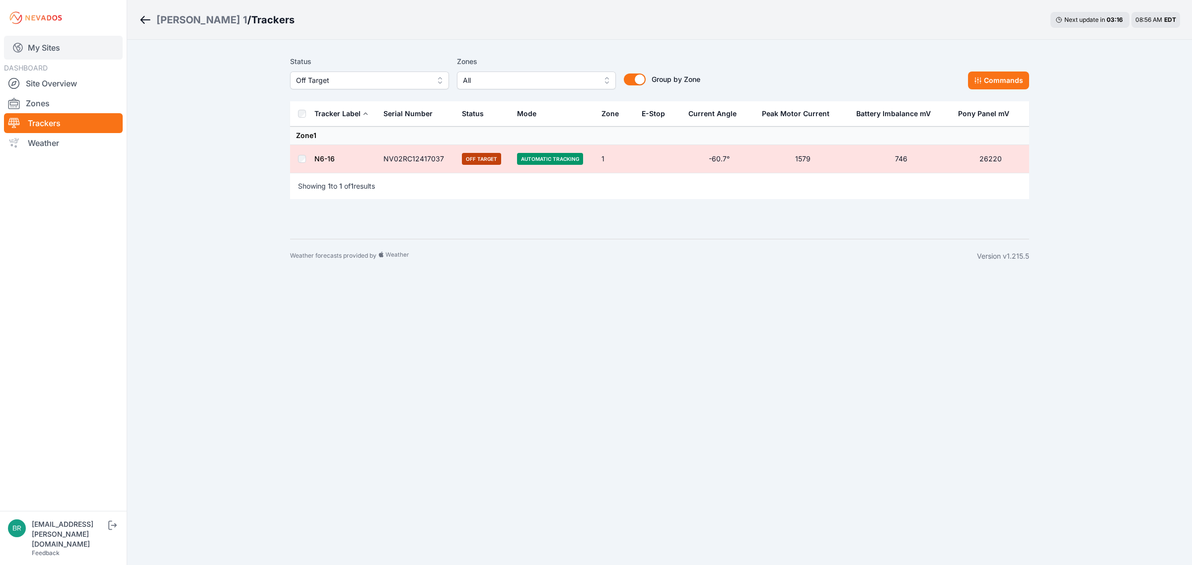
click at [97, 57] on link "My Sites" at bounding box center [63, 48] width 119 height 24
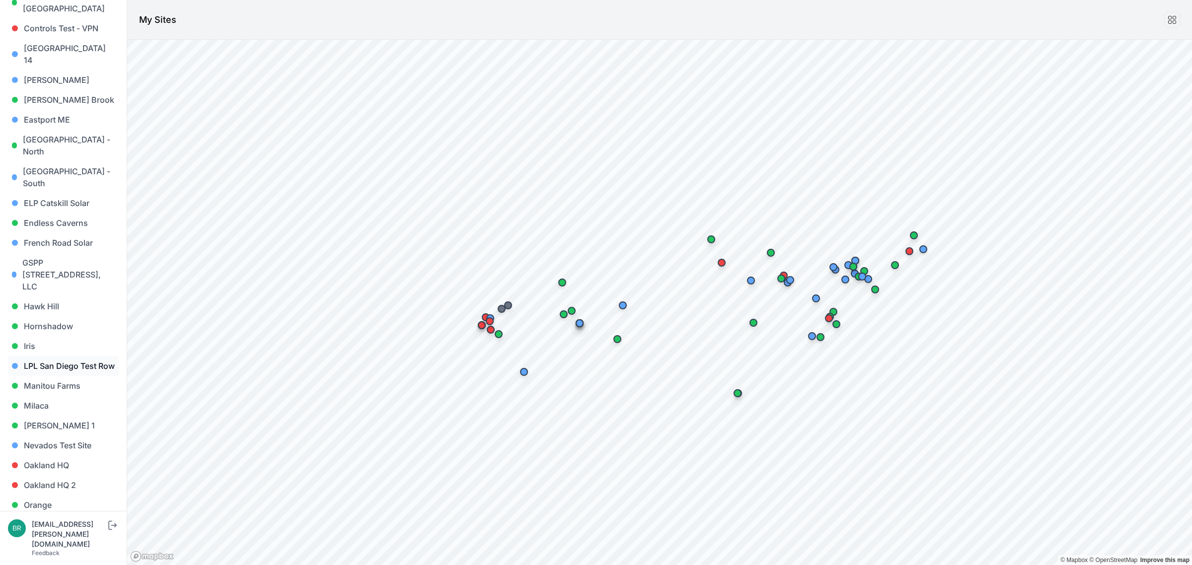
scroll to position [373, 0]
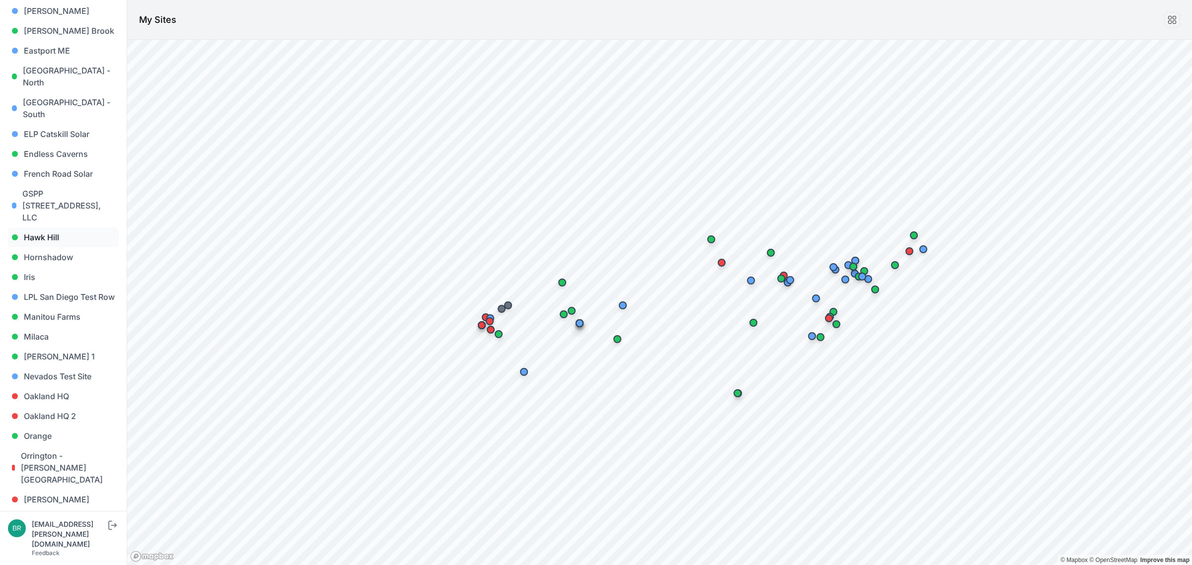
click at [43, 228] on link "Hawk Hill" at bounding box center [63, 238] width 111 height 20
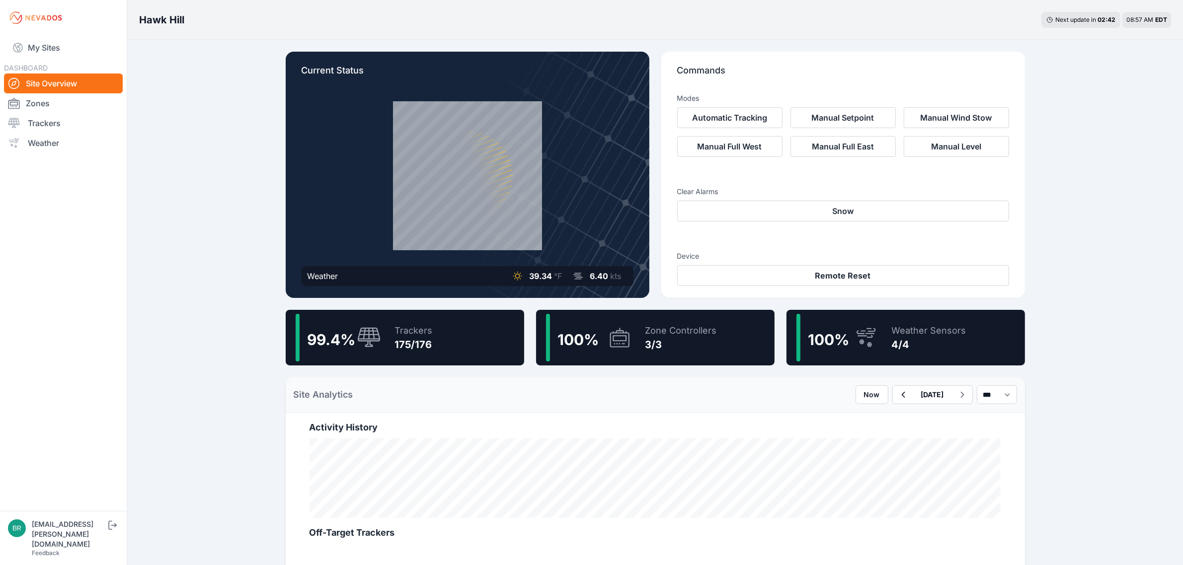
click at [336, 331] on span "99.4 %" at bounding box center [332, 340] width 48 height 18
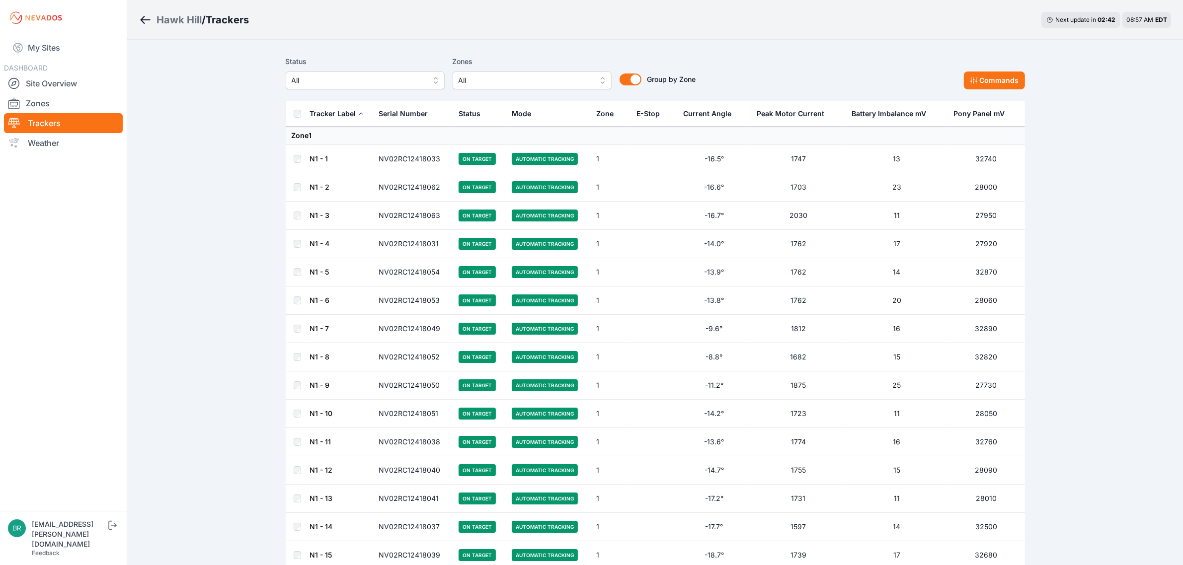
click at [335, 66] on label "Status" at bounding box center [365, 62] width 159 height 12
click at [335, 87] on button "All" at bounding box center [365, 81] width 159 height 18
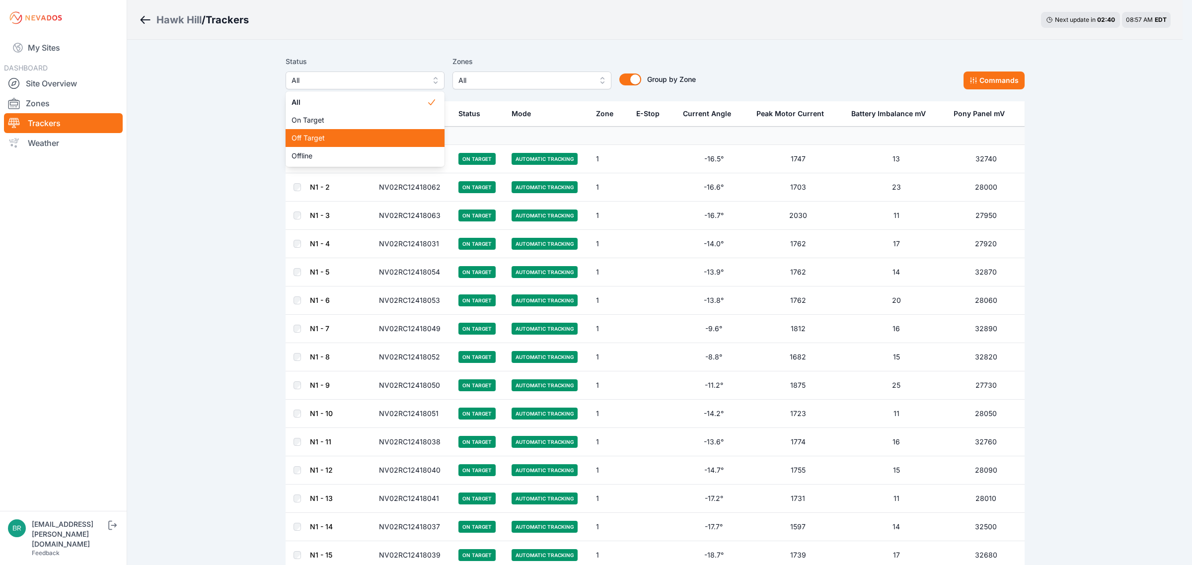
click at [318, 137] on span "Off Target" at bounding box center [359, 138] width 135 height 10
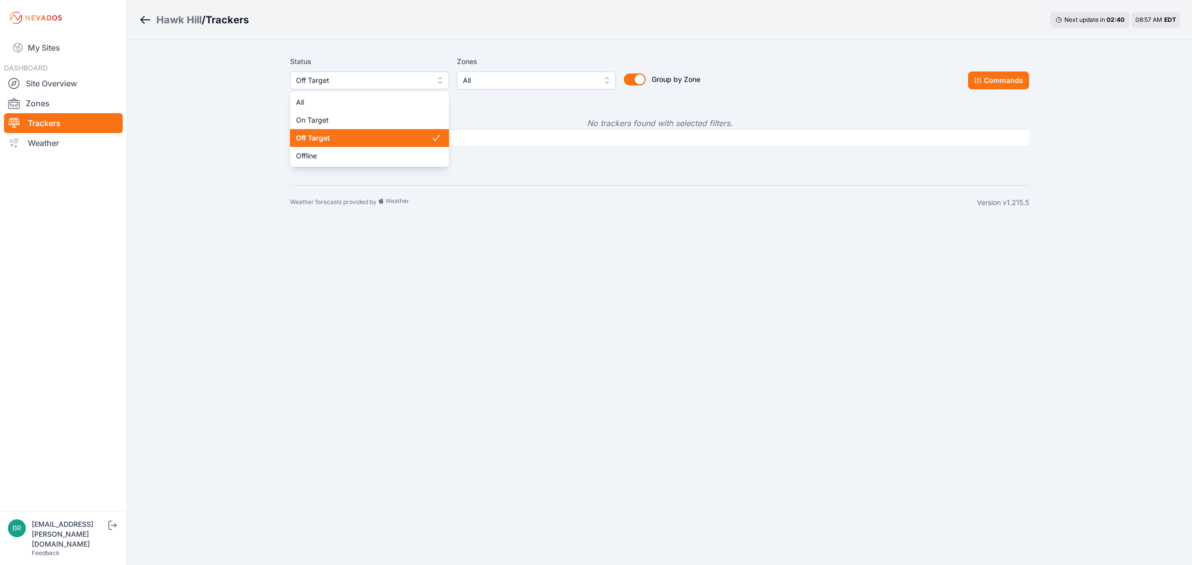
click at [347, 85] on span "Off Target" at bounding box center [362, 81] width 133 height 12
click at [327, 154] on span "Offline" at bounding box center [363, 156] width 135 height 10
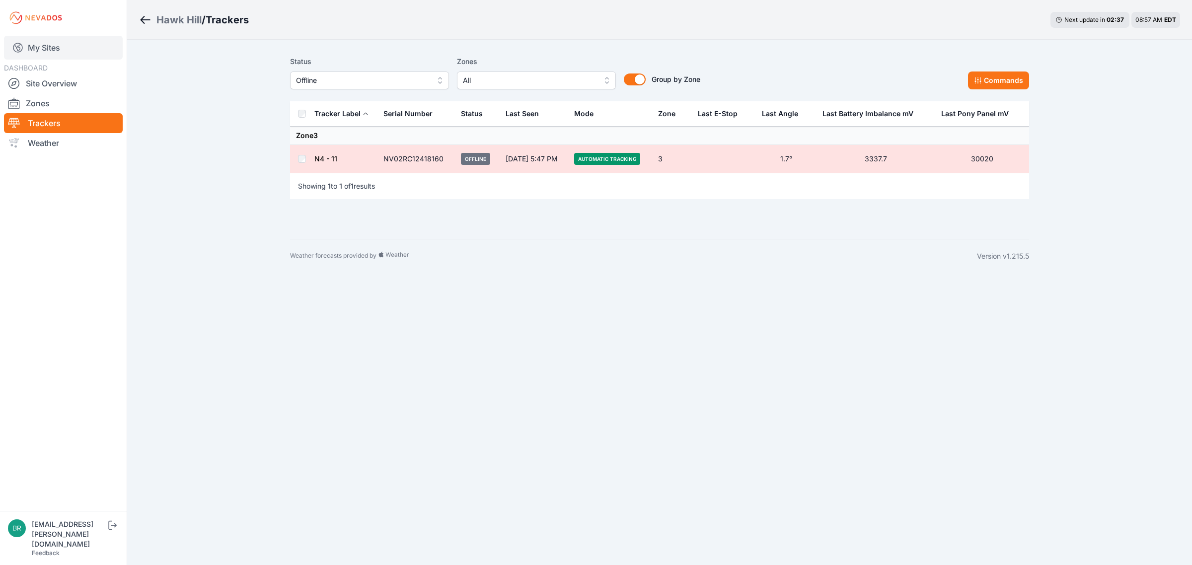
click at [70, 44] on link "My Sites" at bounding box center [63, 48] width 119 height 24
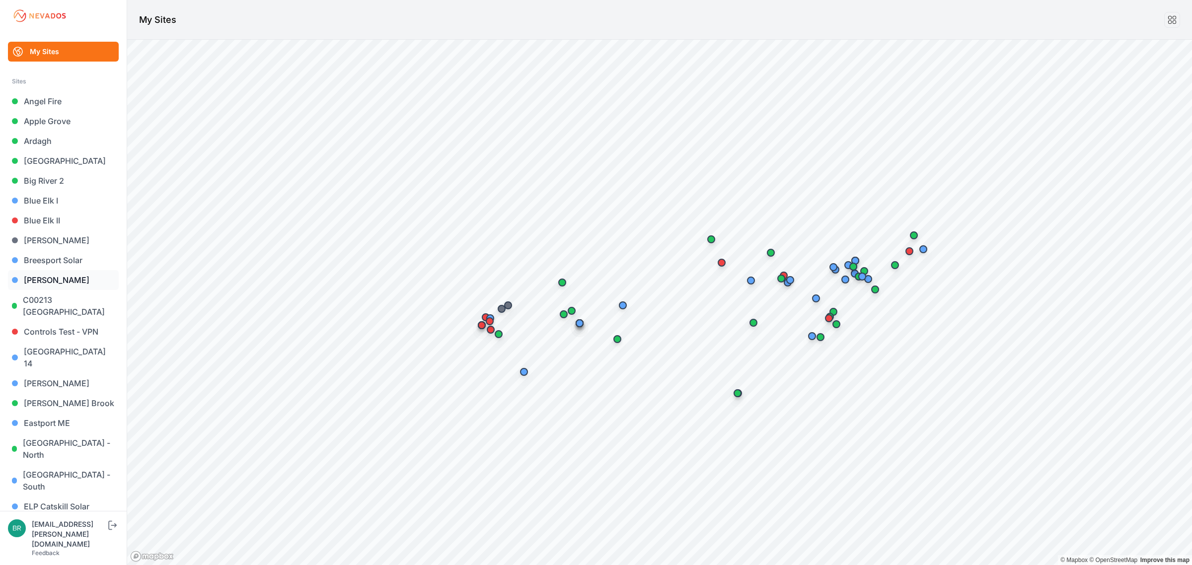
click at [86, 282] on link "Byron" at bounding box center [63, 280] width 111 height 20
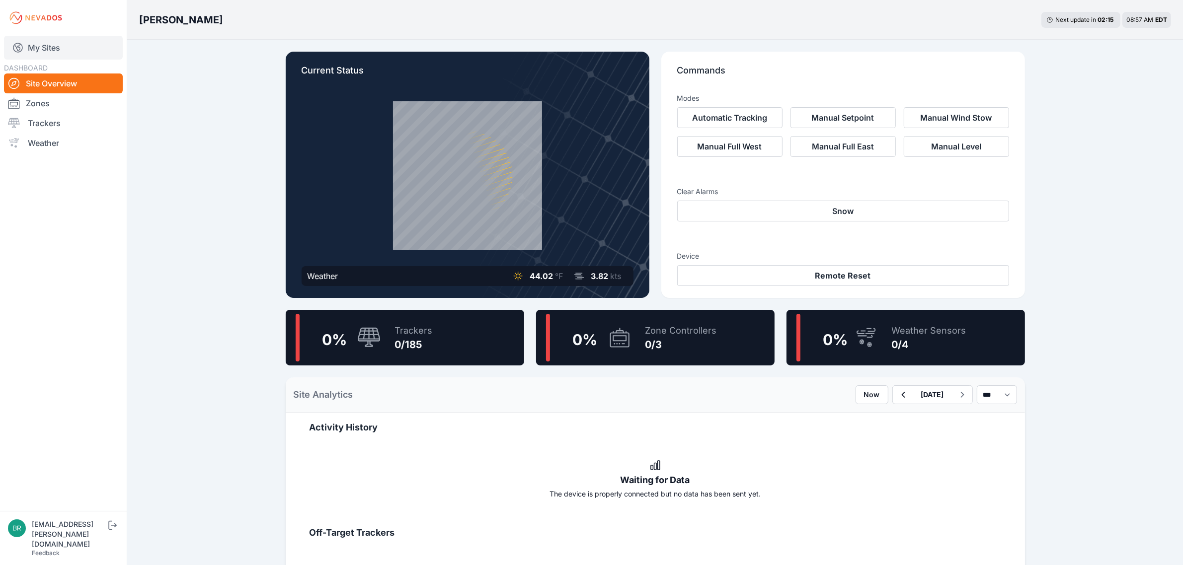
click at [64, 48] on link "My Sites" at bounding box center [63, 48] width 119 height 24
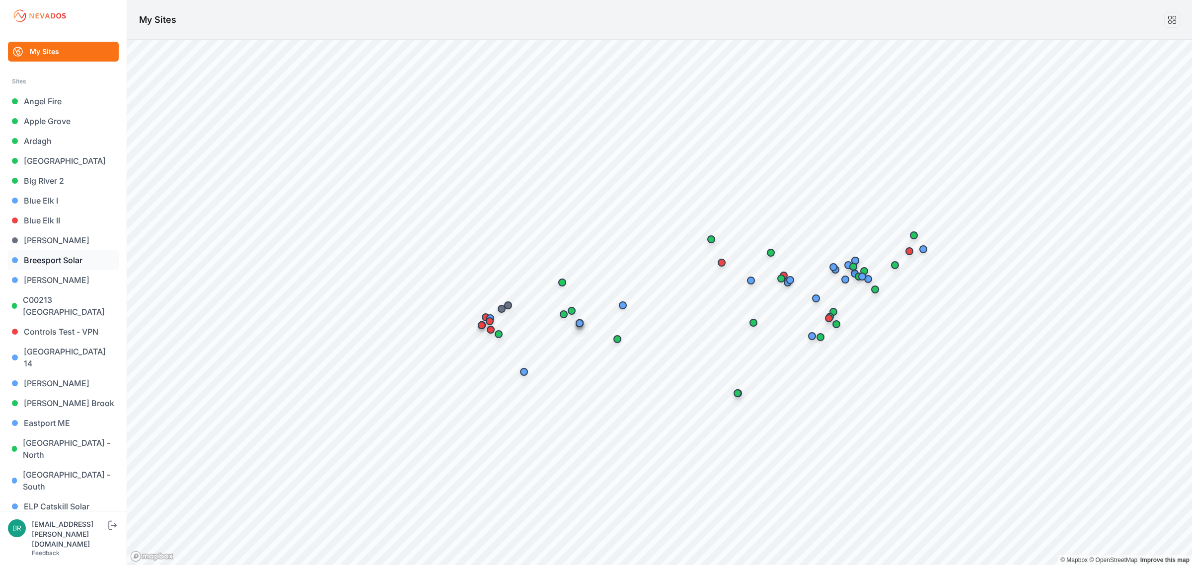
click at [68, 264] on link "Breesport Solar" at bounding box center [63, 260] width 111 height 20
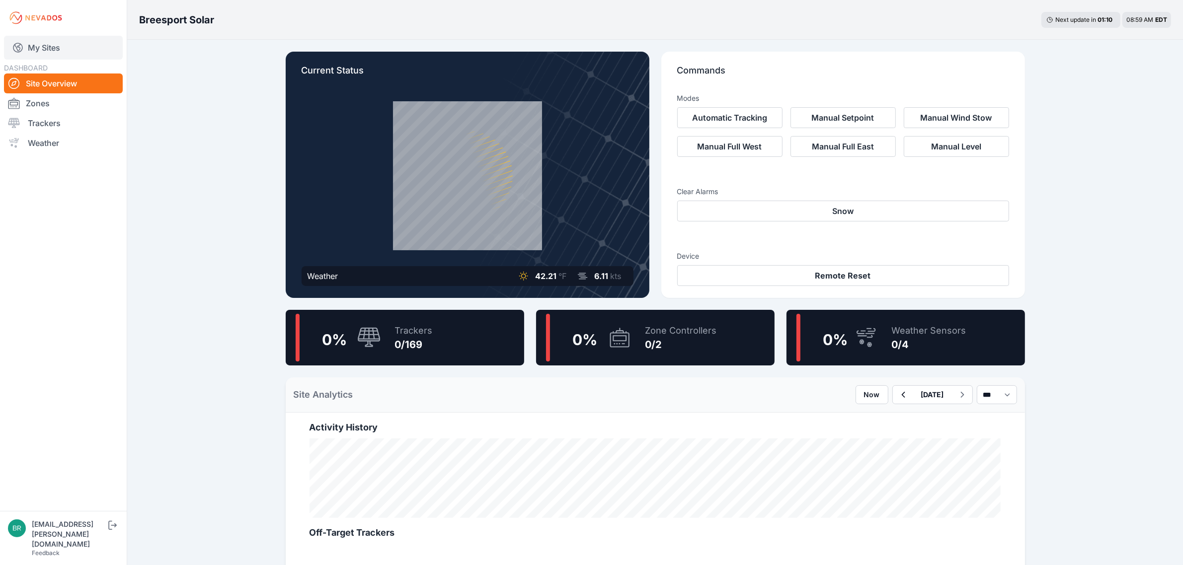
click at [66, 49] on link "My Sites" at bounding box center [63, 48] width 119 height 24
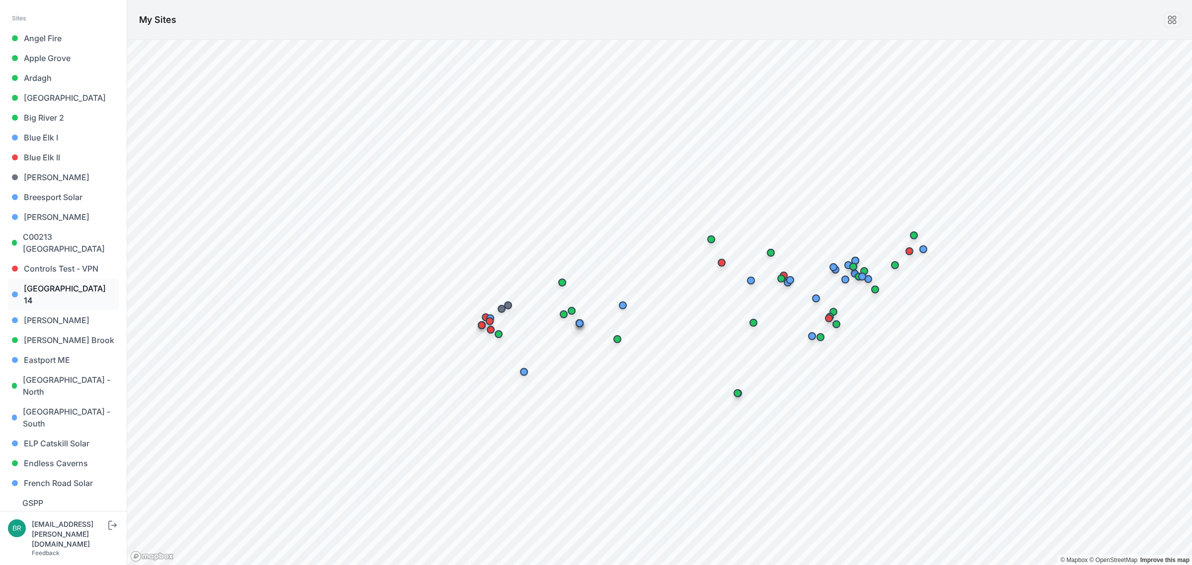
scroll to position [124, 0]
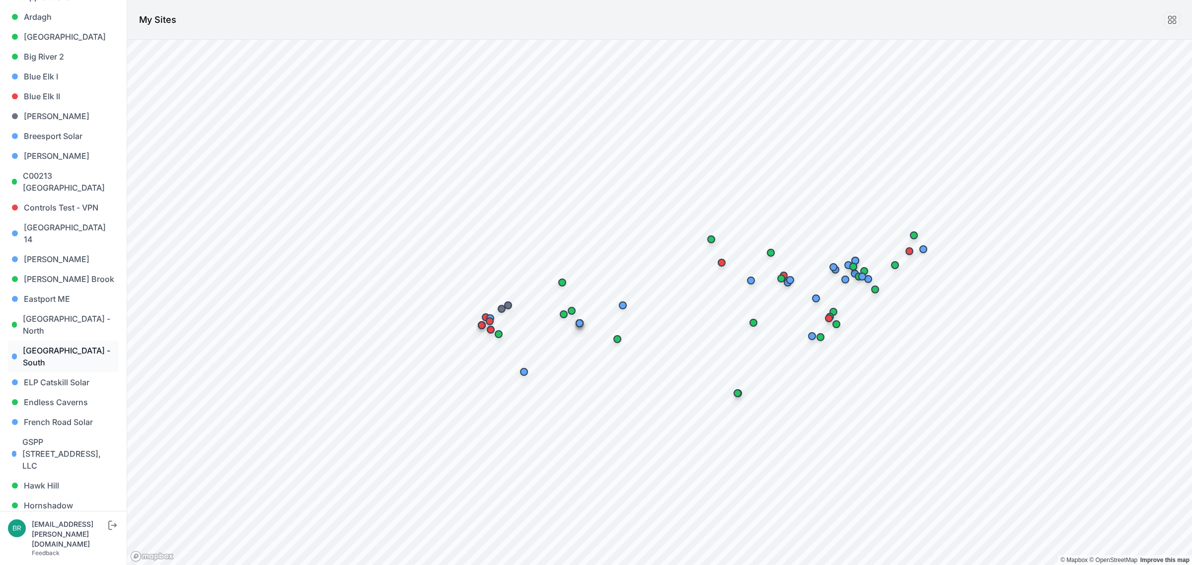
click at [75, 341] on link "East Road - South" at bounding box center [63, 357] width 111 height 32
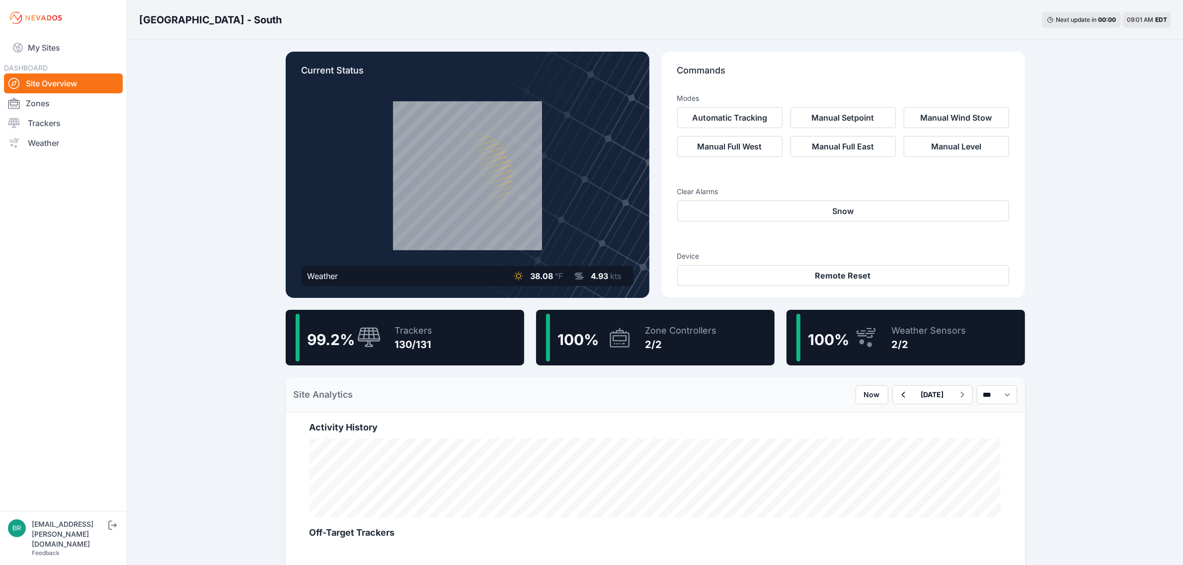
click at [401, 354] on div "Trackers 130/131" at bounding box center [409, 338] width 48 height 48
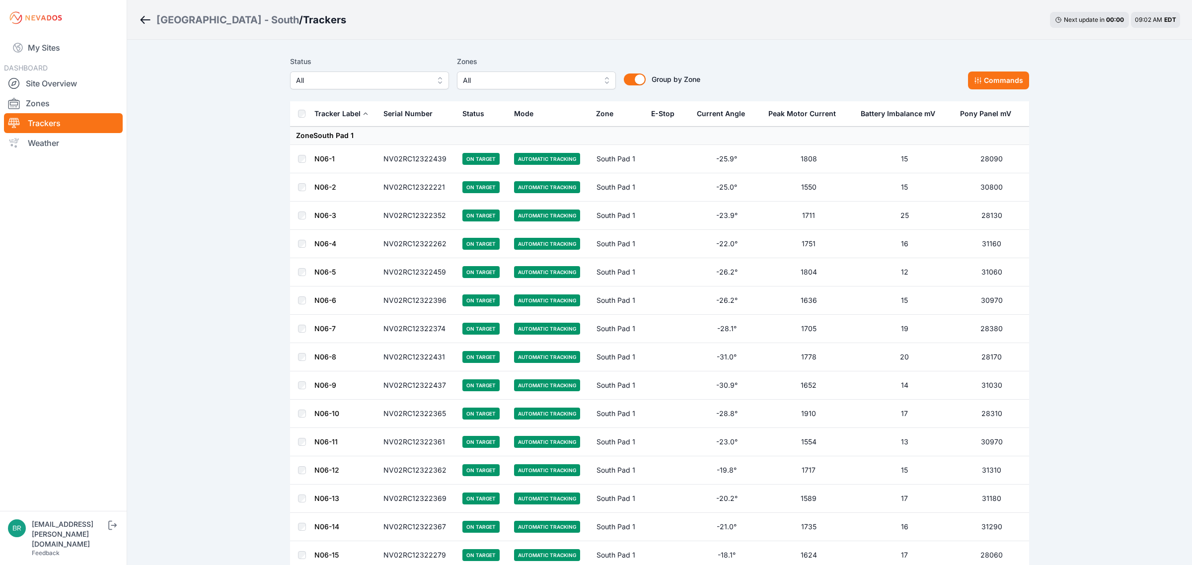
click at [356, 75] on span "All" at bounding box center [362, 81] width 133 height 12
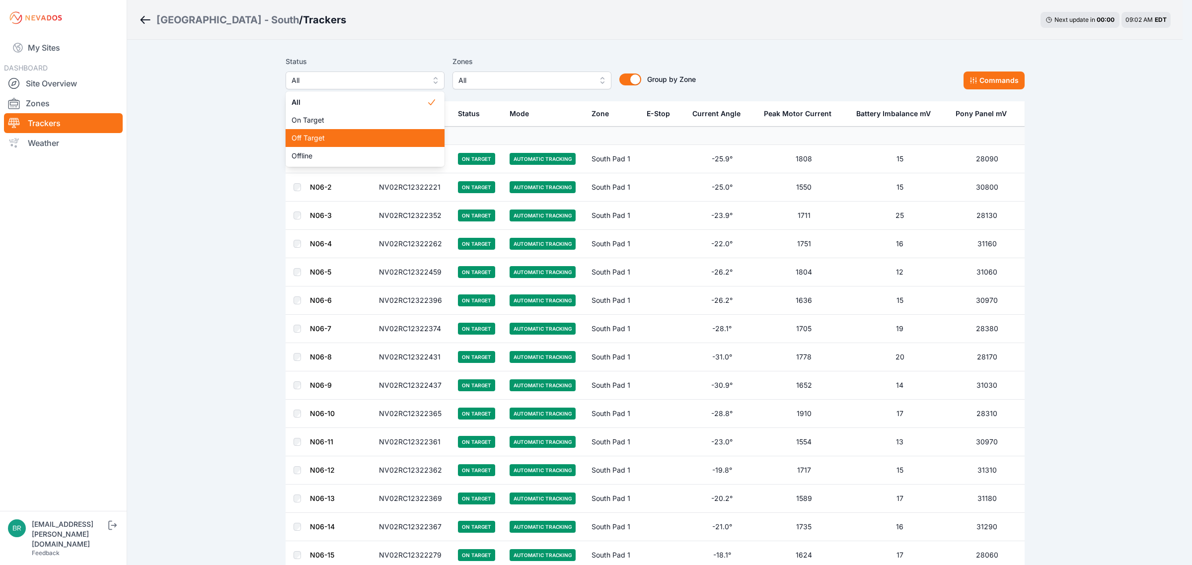
click at [336, 140] on span "Off Target" at bounding box center [359, 138] width 135 height 10
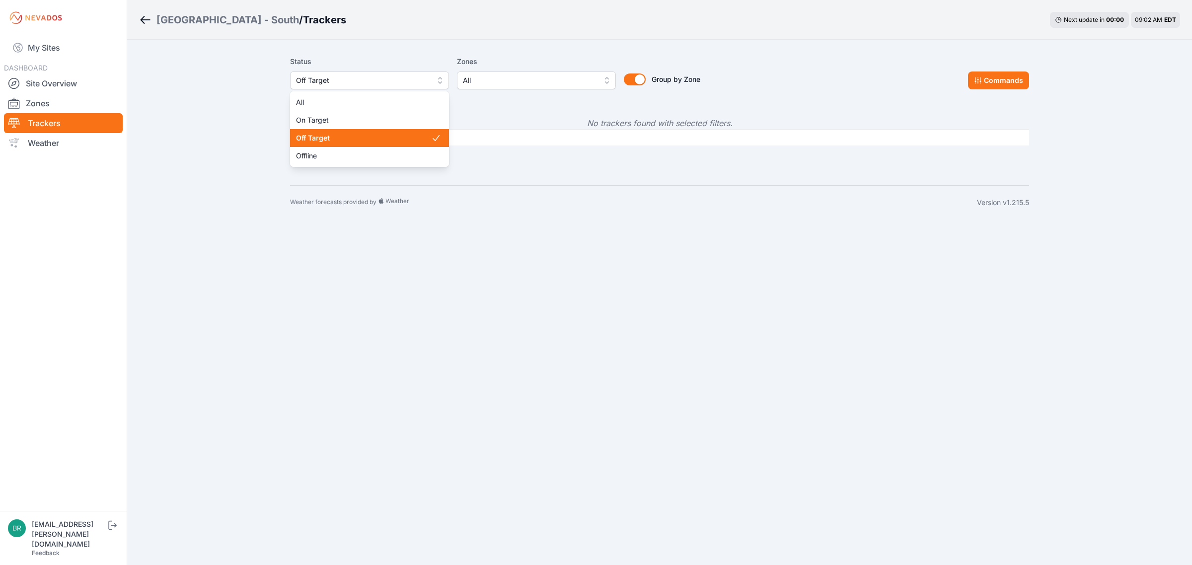
click at [347, 78] on span "Off Target" at bounding box center [362, 81] width 133 height 12
click at [340, 149] on div "Offline" at bounding box center [369, 156] width 159 height 18
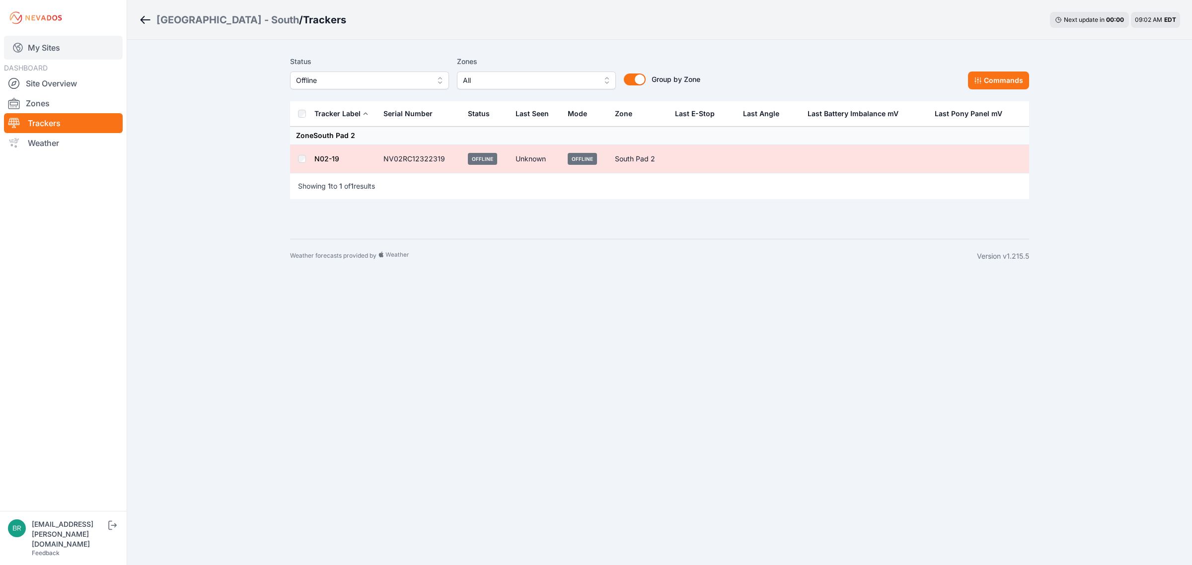
click at [61, 55] on link "My Sites" at bounding box center [63, 48] width 119 height 24
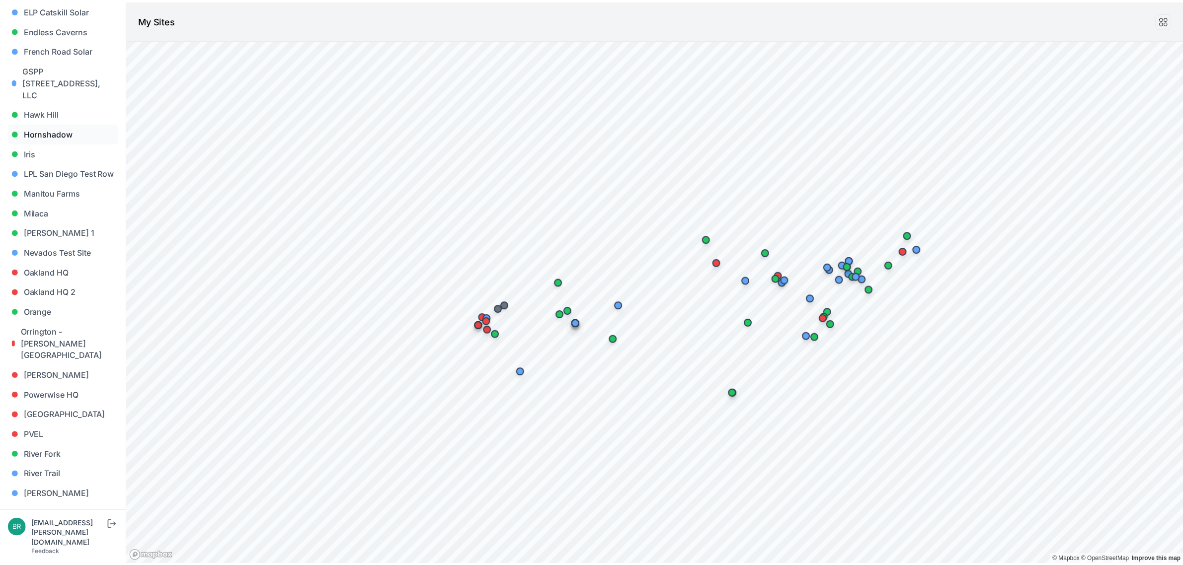
scroll to position [373, 0]
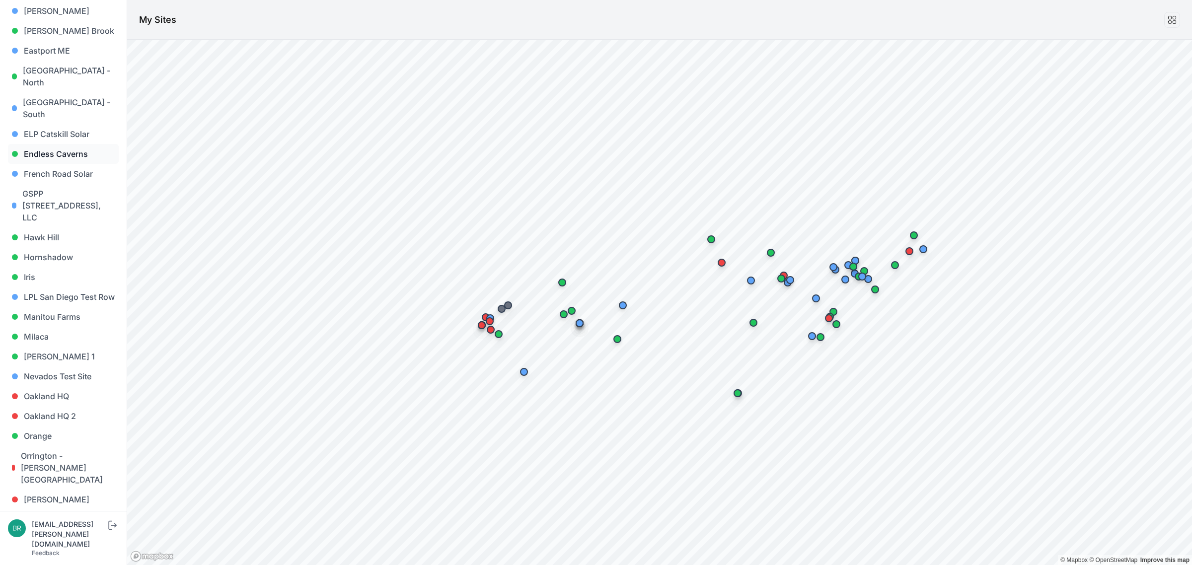
click at [73, 144] on link "Endless Caverns" at bounding box center [63, 154] width 111 height 20
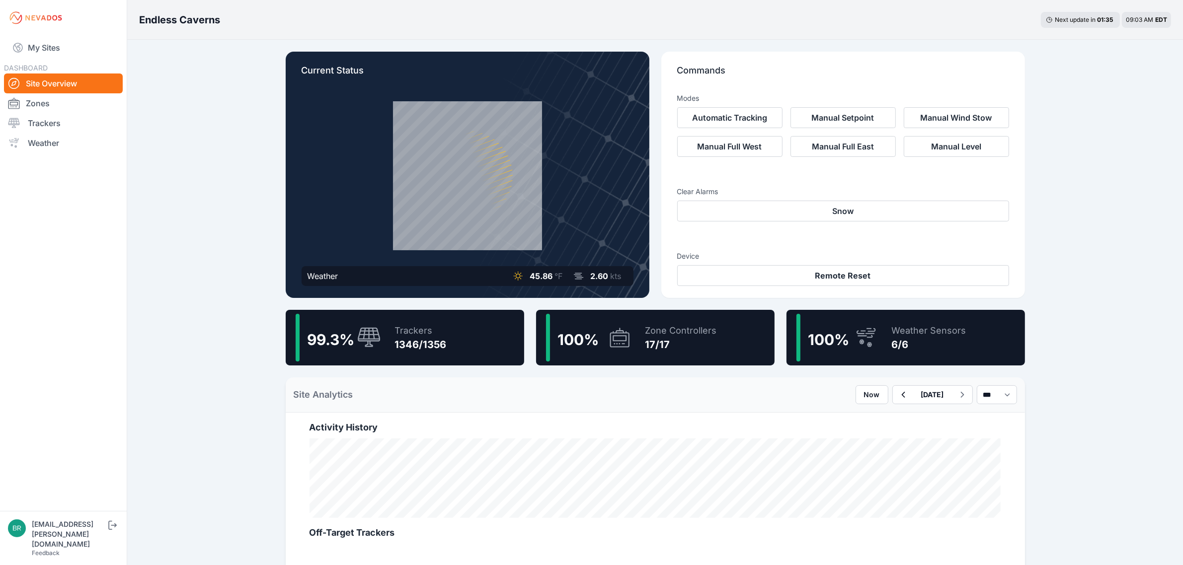
click at [396, 343] on div "1346/1356" at bounding box center [421, 345] width 52 height 14
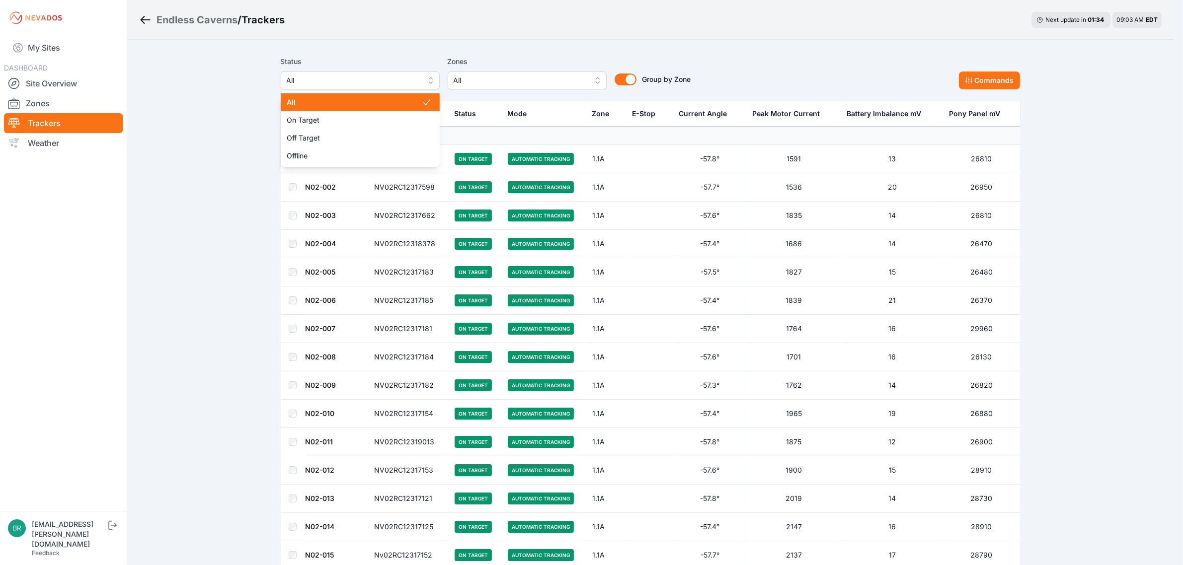
click at [349, 87] on button "All" at bounding box center [360, 81] width 159 height 18
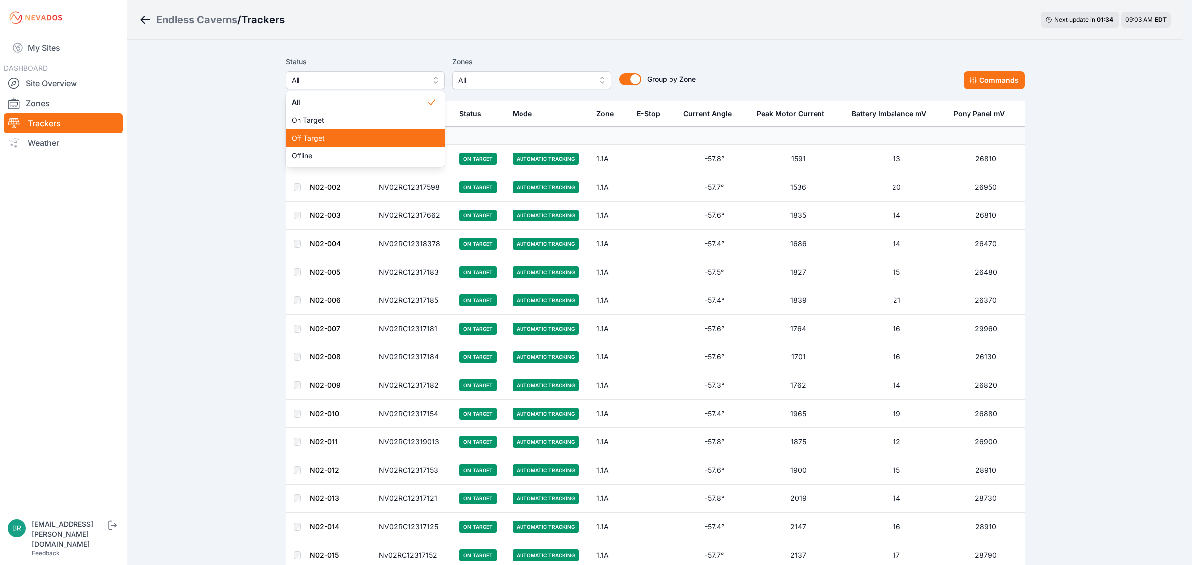
click at [331, 142] on span "Off Target" at bounding box center [359, 138] width 135 height 10
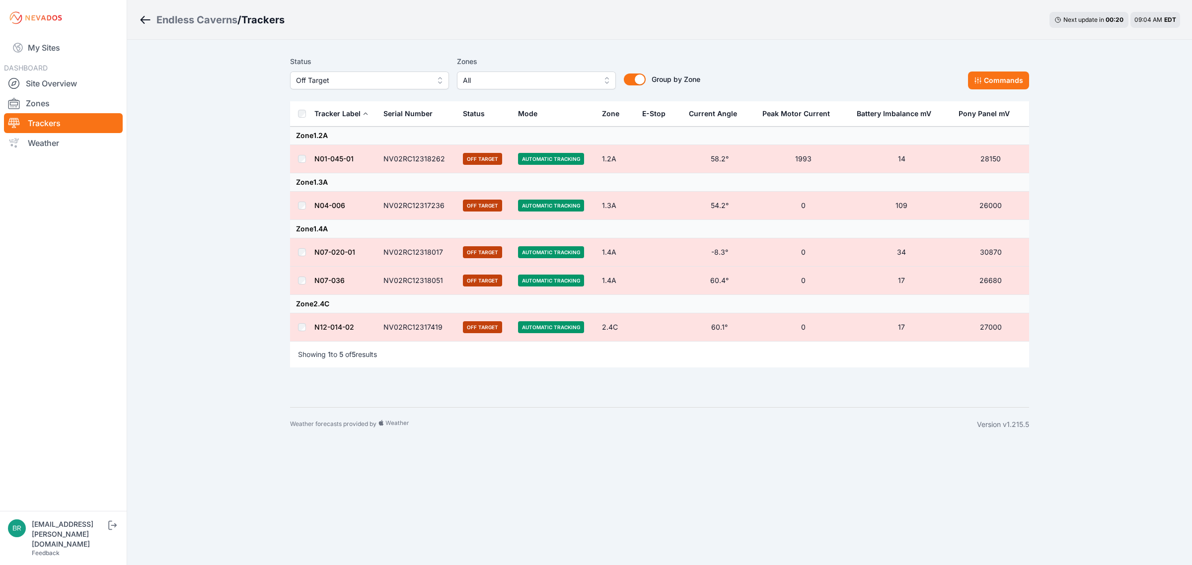
click at [414, 86] on span "Off Target" at bounding box center [362, 81] width 133 height 12
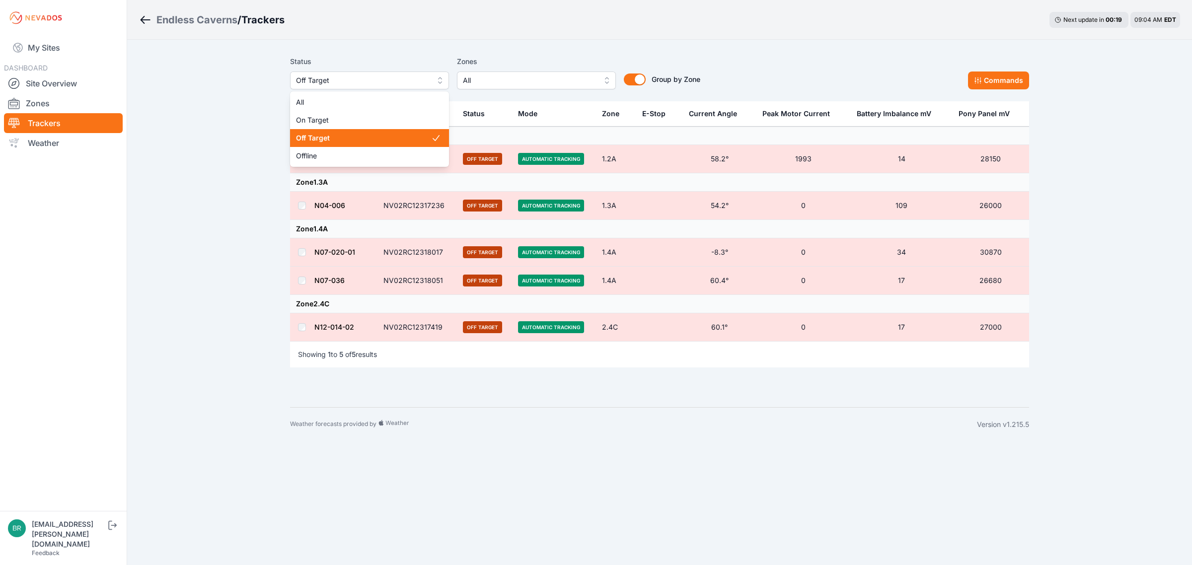
click at [359, 143] on span "Off Target" at bounding box center [363, 138] width 135 height 10
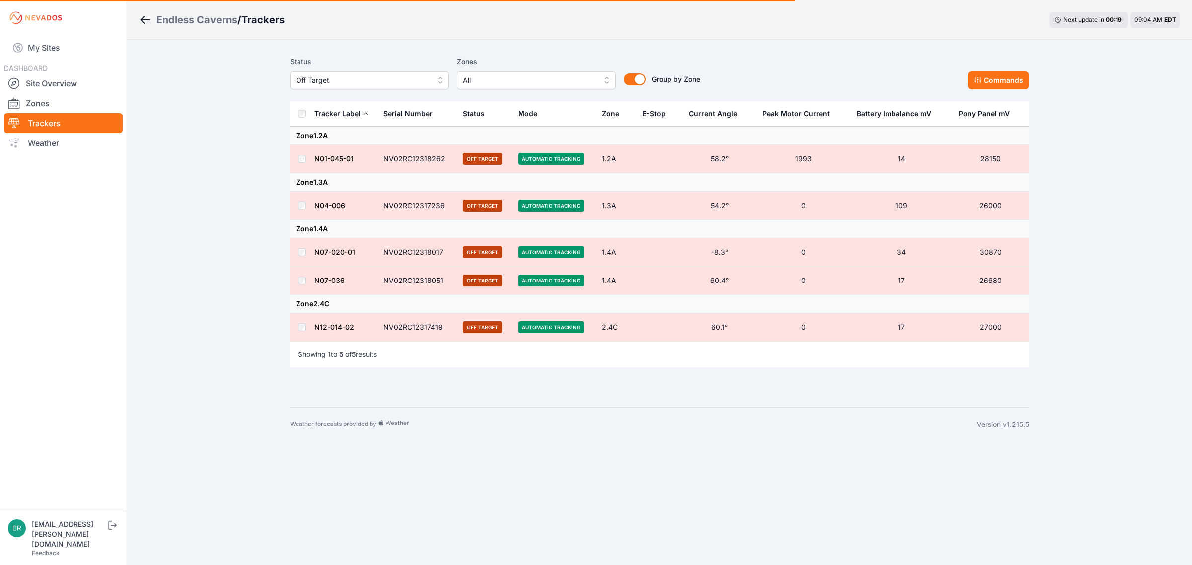
click at [349, 76] on span "Off Target" at bounding box center [362, 81] width 133 height 12
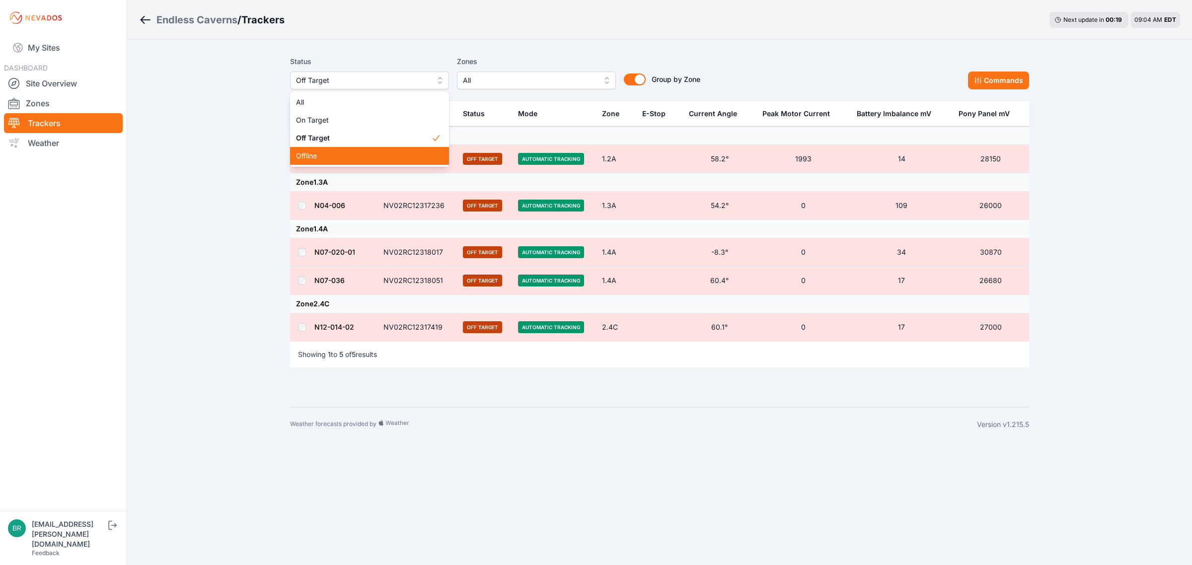
click at [312, 157] on span "Offline" at bounding box center [363, 156] width 135 height 10
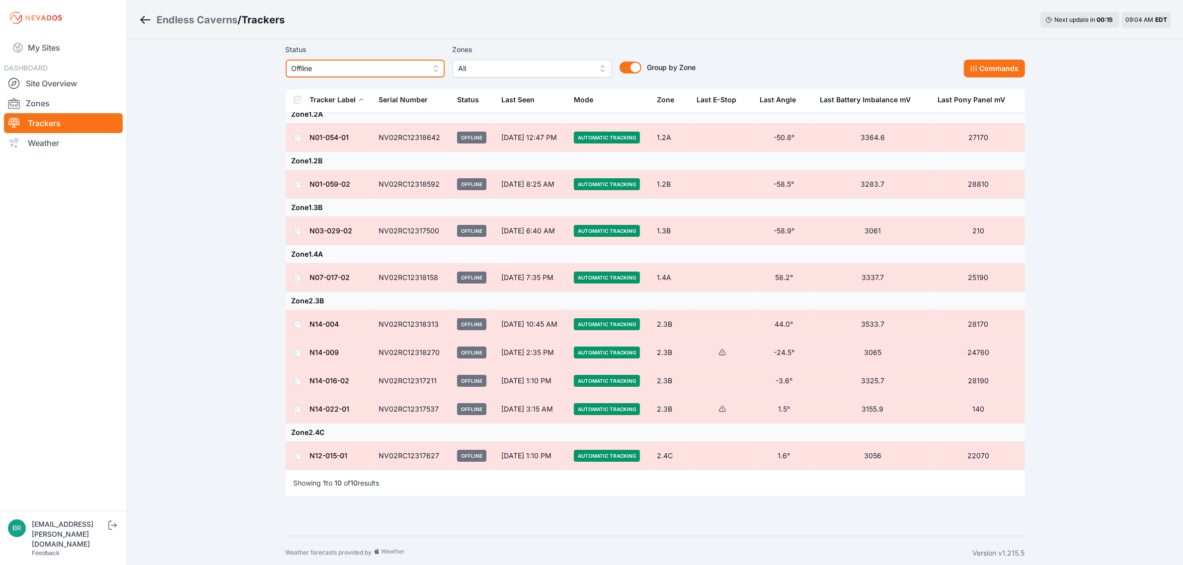
scroll to position [75, 0]
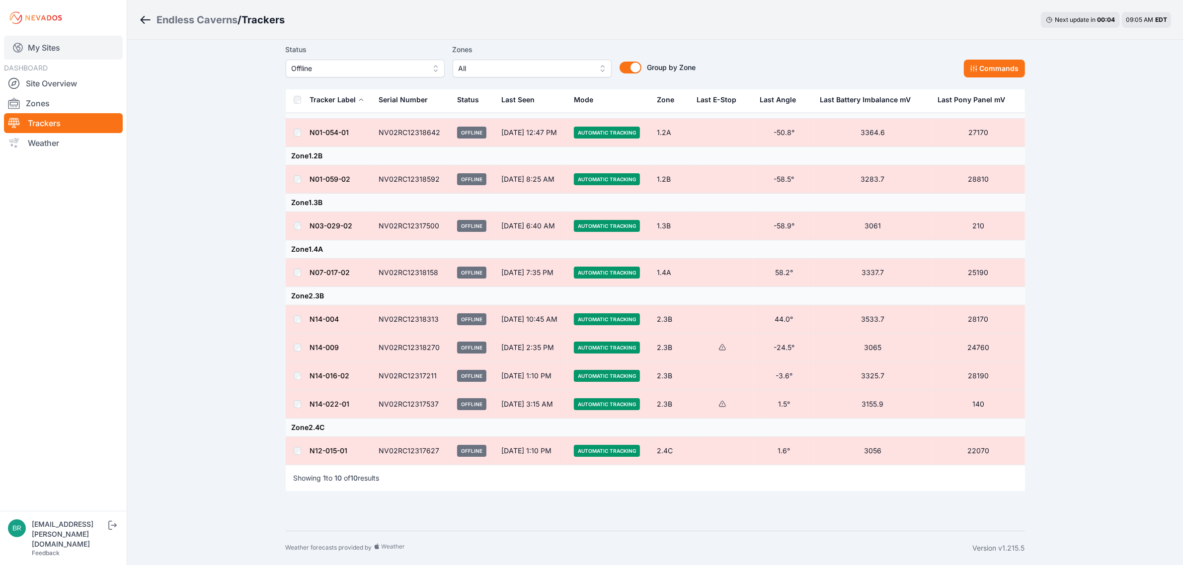
click at [59, 45] on link "My Sites" at bounding box center [63, 48] width 119 height 24
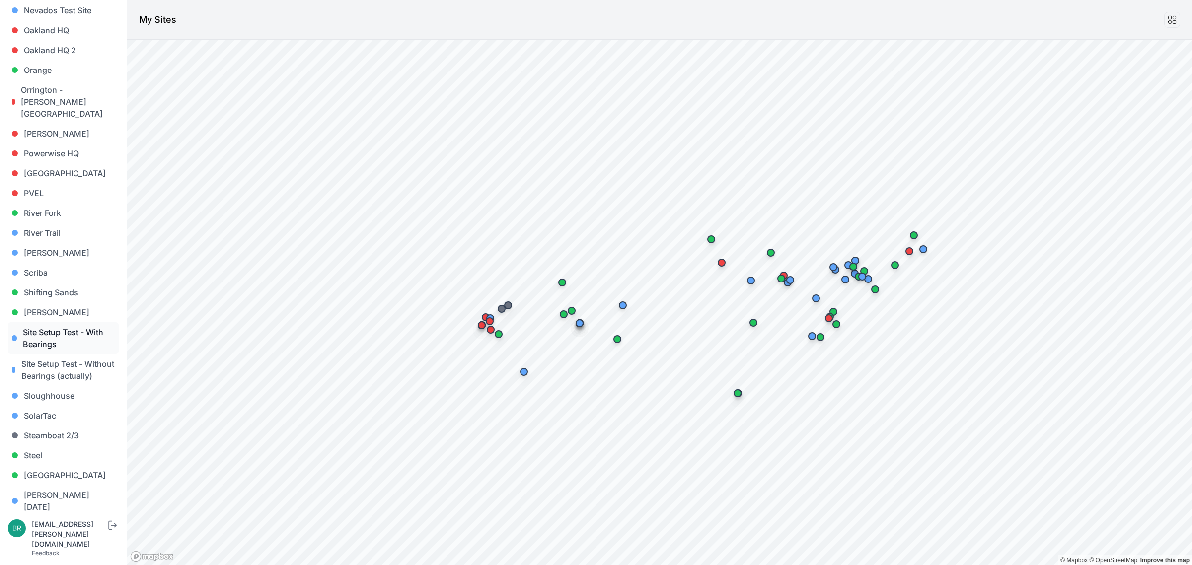
scroll to position [745, 0]
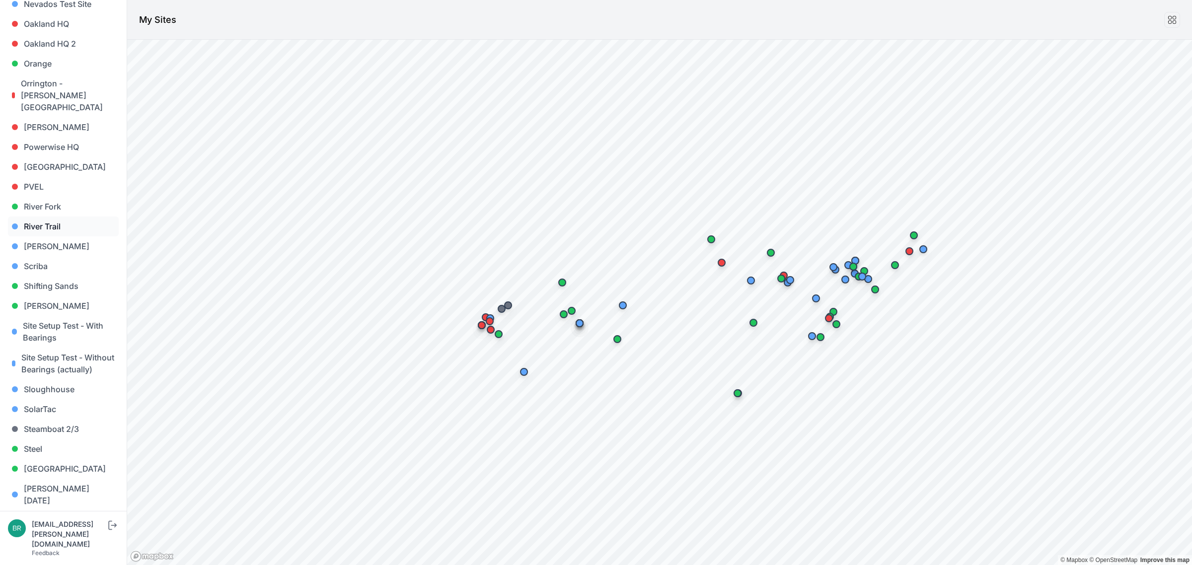
click at [63, 217] on link "River Trail" at bounding box center [63, 227] width 111 height 20
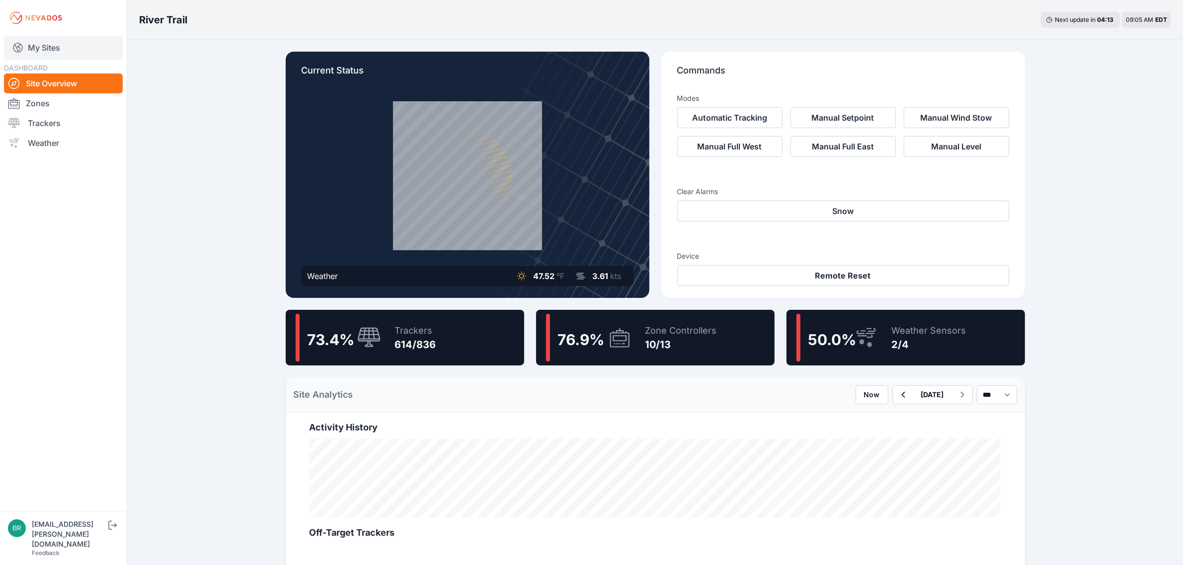
click at [68, 55] on link "My Sites" at bounding box center [63, 48] width 119 height 24
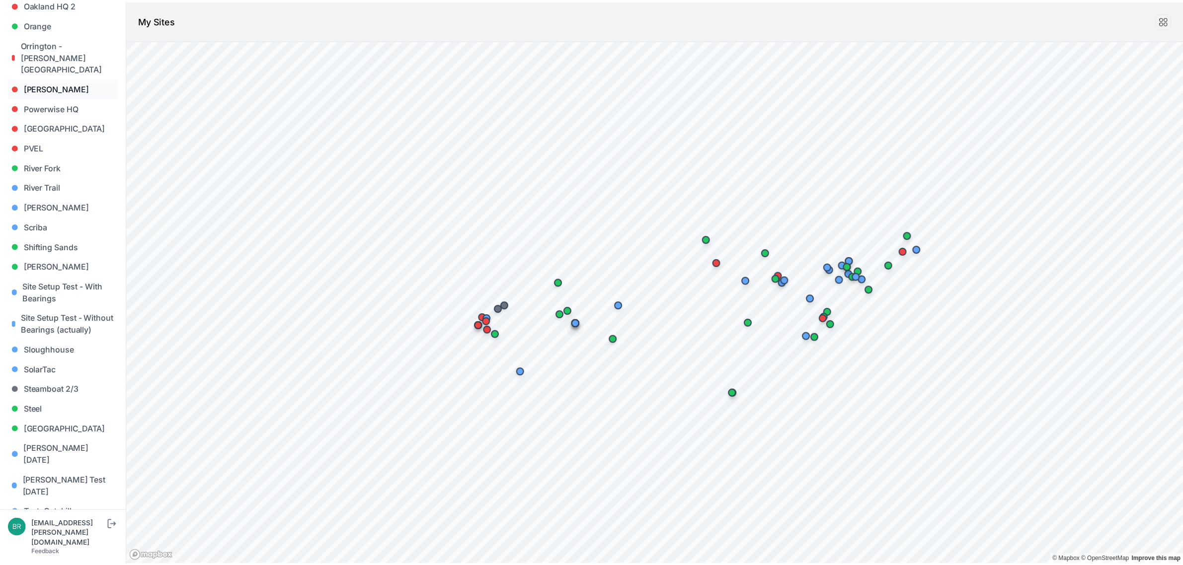
scroll to position [847, 0]
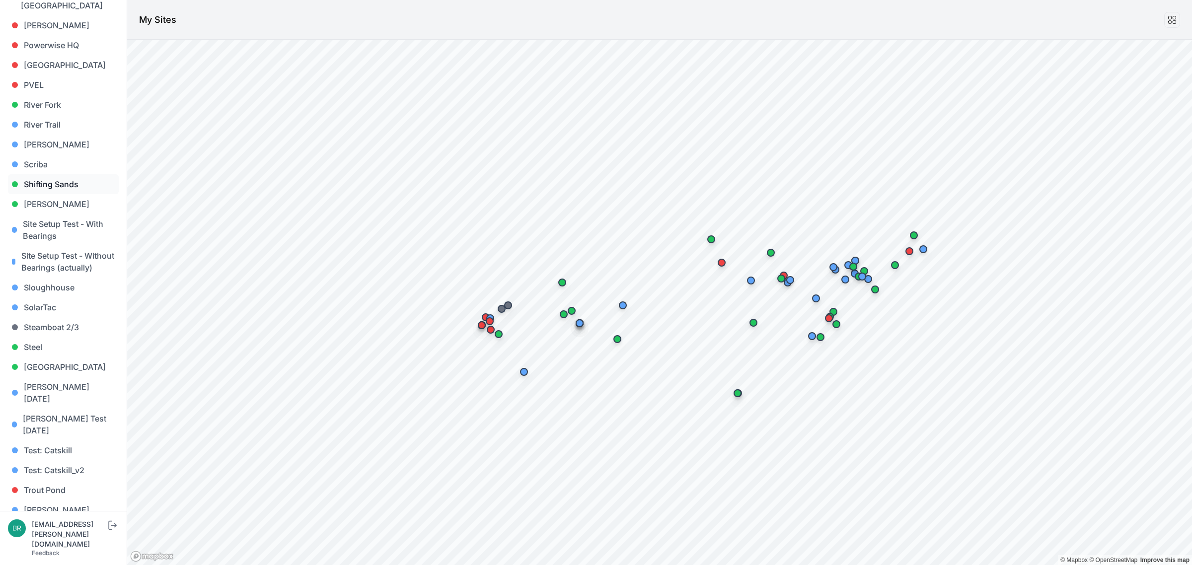
click at [68, 174] on link "Shifting Sands" at bounding box center [63, 184] width 111 height 20
